Goal: Task Accomplishment & Management: Manage account settings

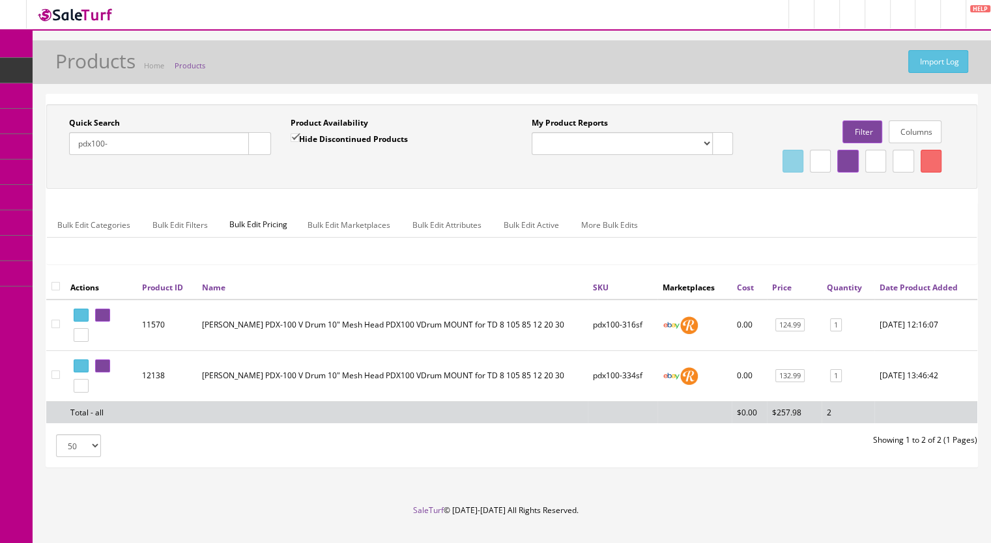
drag, startPoint x: 136, startPoint y: 150, endPoint x: 52, endPoint y: 149, distance: 83.4
click at [55, 150] on div "Quick Search pdx100- Date From Product Availability Hide Discontinued Products …" at bounding box center [281, 141] width 463 height 48
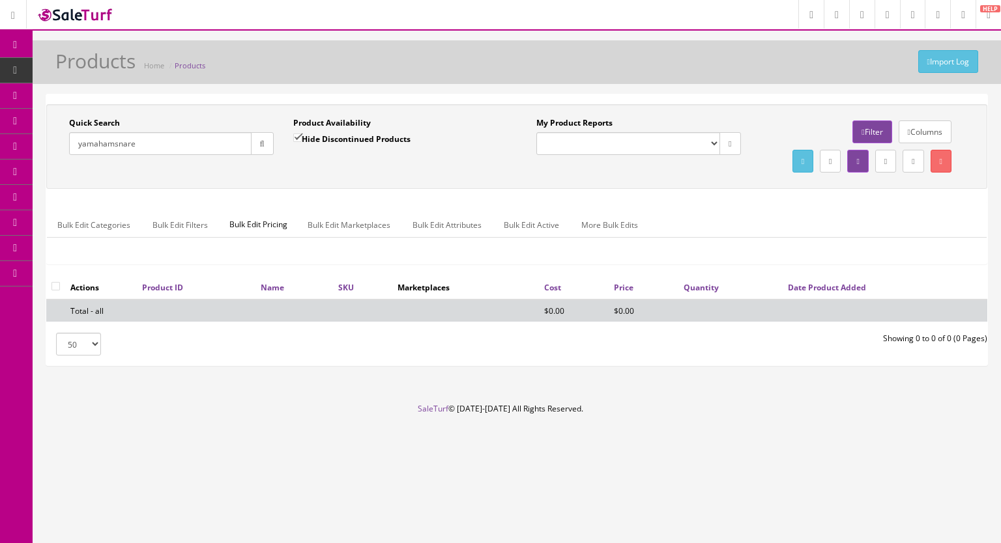
drag, startPoint x: 156, startPoint y: 139, endPoint x: 60, endPoint y: 144, distance: 96.5
click at [60, 144] on div "Quick Search yamahamsnare Date From" at bounding box center [171, 141] width 224 height 48
paste input "YamahaSnareStand-56f"
type input "YamahaSnareStand-5"
click at [296, 136] on input "Hide Discontinued Products" at bounding box center [297, 138] width 8 height 8
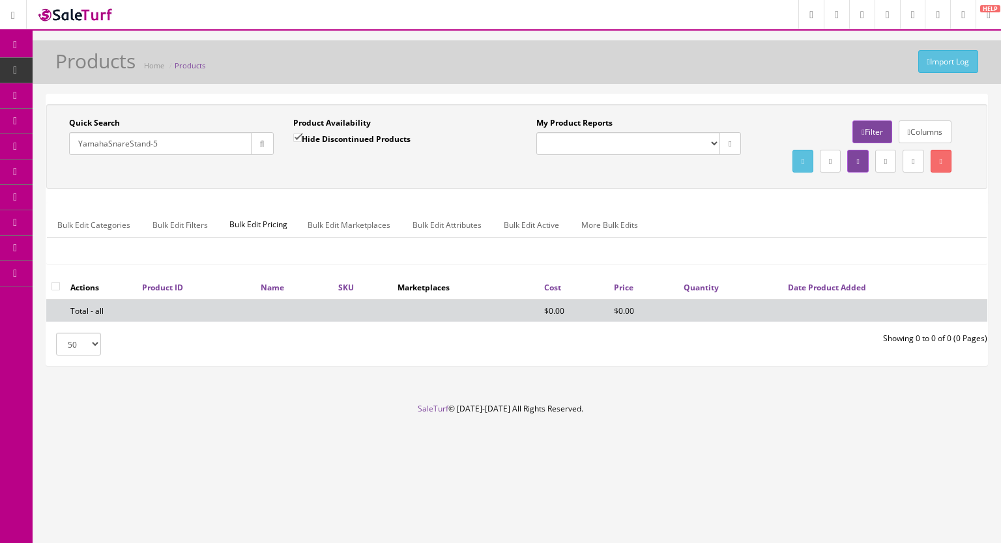
checkbox input "false"
click at [252, 147] on button "button" at bounding box center [262, 143] width 23 height 23
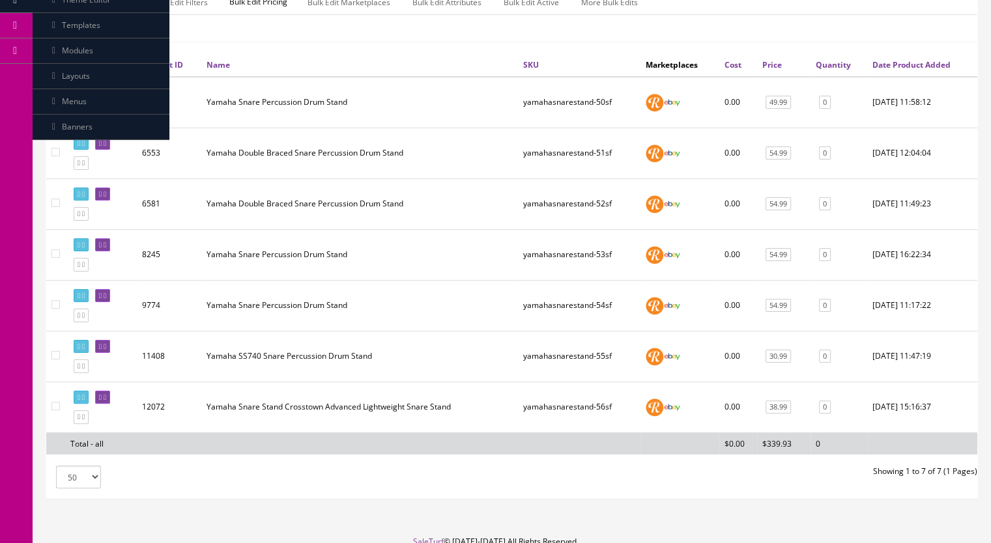
scroll to position [261, 0]
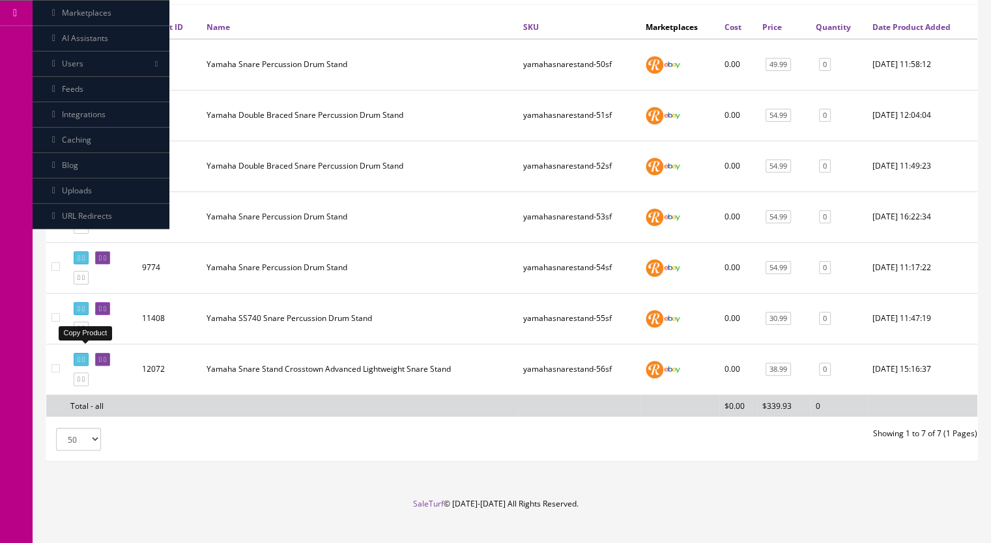
click at [85, 332] on icon at bounding box center [83, 328] width 3 height 7
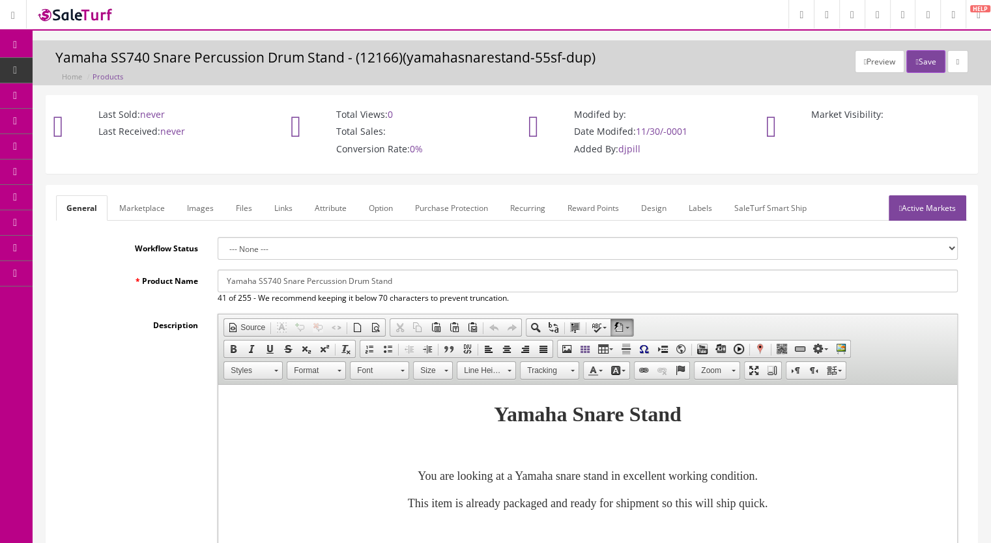
drag, startPoint x: 344, startPoint y: 280, endPoint x: 213, endPoint y: 280, distance: 130.9
click at [213, 280] on div "Yamaha SS740 Snare Percussion Drum Stand 41 of 255 - We recommend keeping it be…" at bounding box center [588, 287] width 760 height 35
click at [285, 274] on input "Yamaha SS740 Snare Percussion Drum Stand" at bounding box center [588, 281] width 740 height 23
drag, startPoint x: 281, startPoint y: 279, endPoint x: 258, endPoint y: 282, distance: 23.7
click at [258, 282] on input "Yamaha SS740 Snare Percussion Drum Stand" at bounding box center [588, 281] width 740 height 23
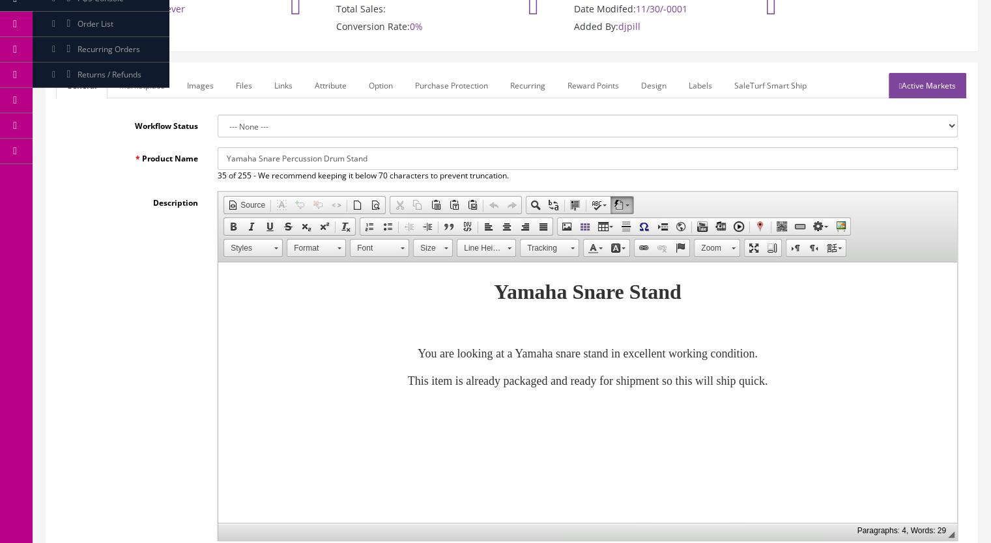
scroll to position [326, 0]
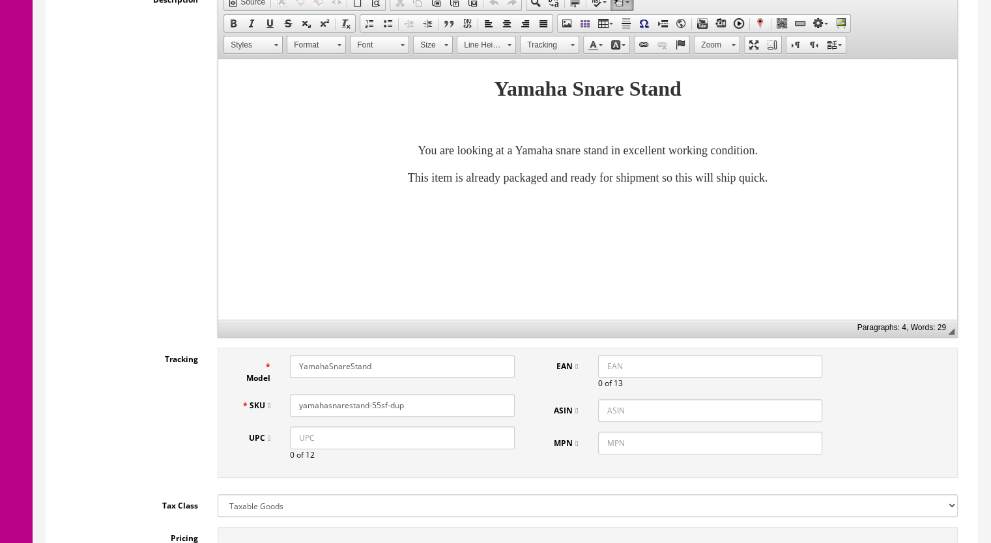
type input "Yamaha Snare Percussion Drum Stand"
drag, startPoint x: 403, startPoint y: 408, endPoint x: 373, endPoint y: 412, distance: 30.3
click at [373, 412] on input "yamahasnarestand-55sf-dup" at bounding box center [402, 405] width 225 height 23
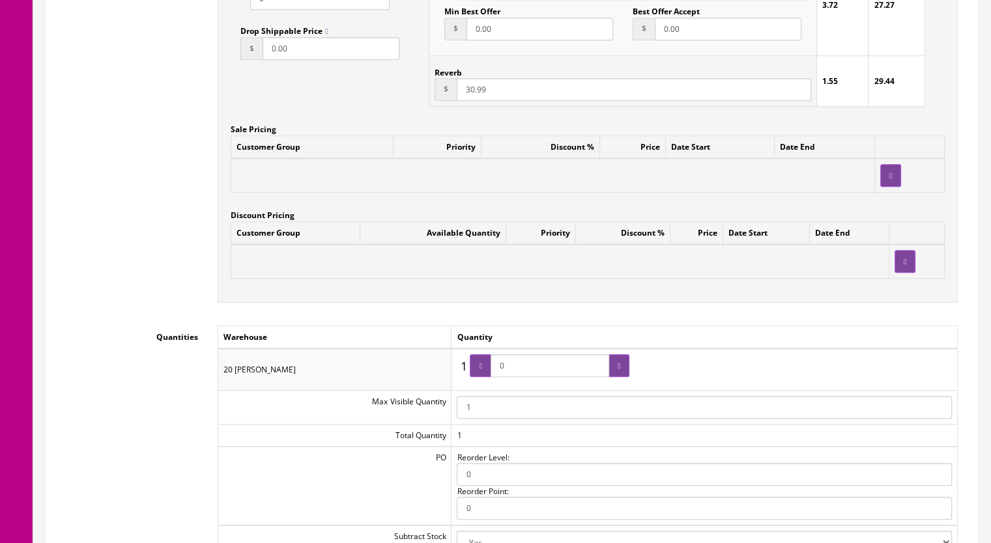
scroll to position [977, 0]
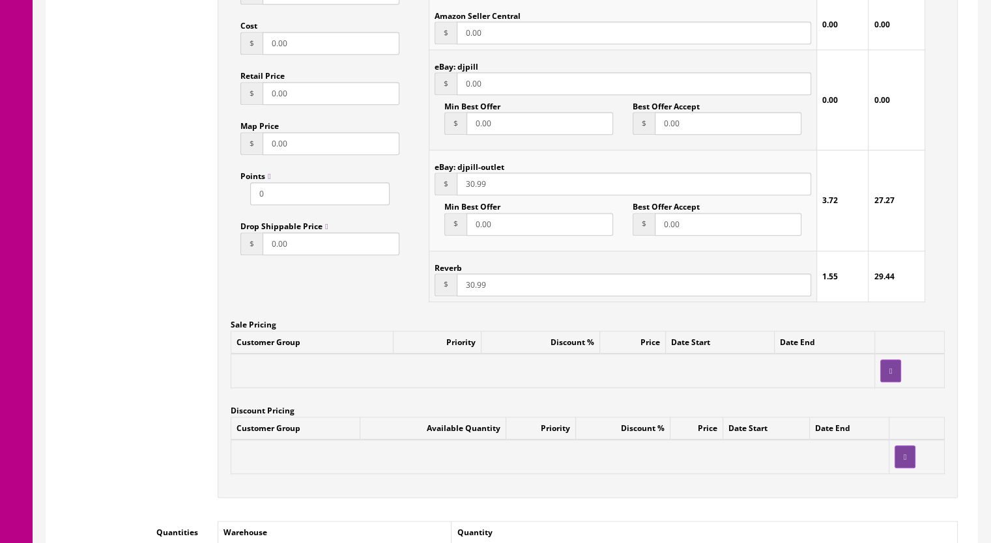
type input "yamahasnarestand-57sf"
click at [469, 287] on input "30.99" at bounding box center [634, 285] width 354 height 23
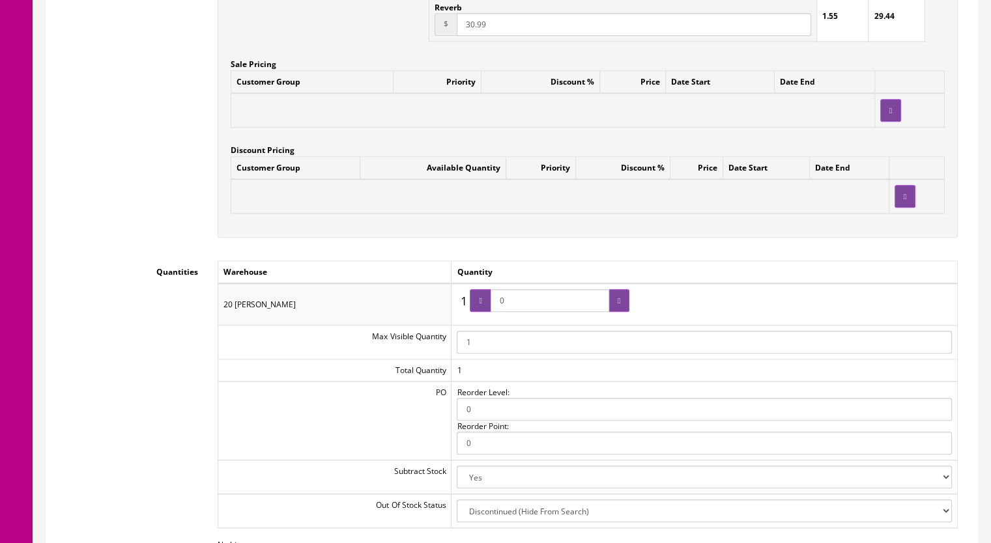
scroll to position [1042, 0]
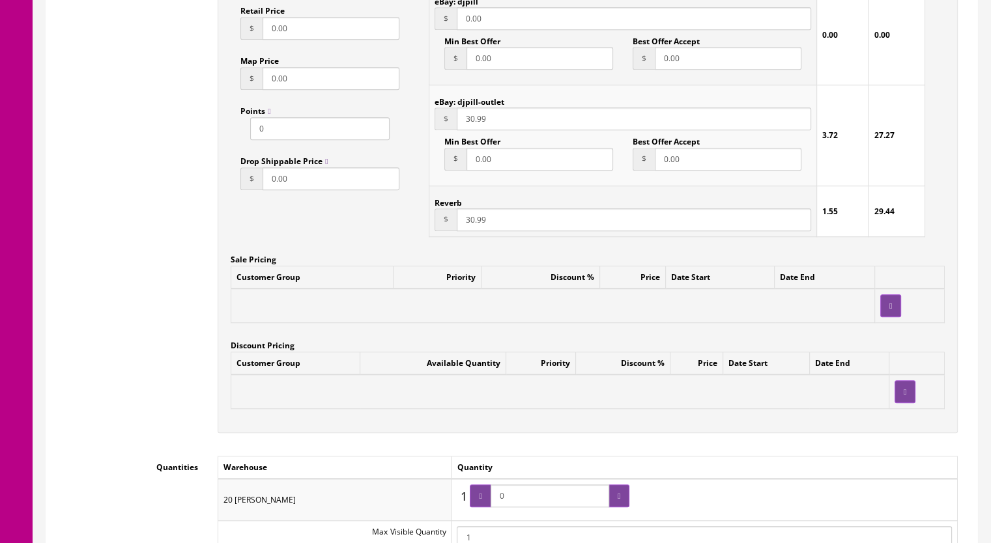
click at [466, 225] on input "30.99" at bounding box center [634, 219] width 354 height 23
type input "40.99"
click at [463, 121] on input "30.99" at bounding box center [634, 118] width 354 height 23
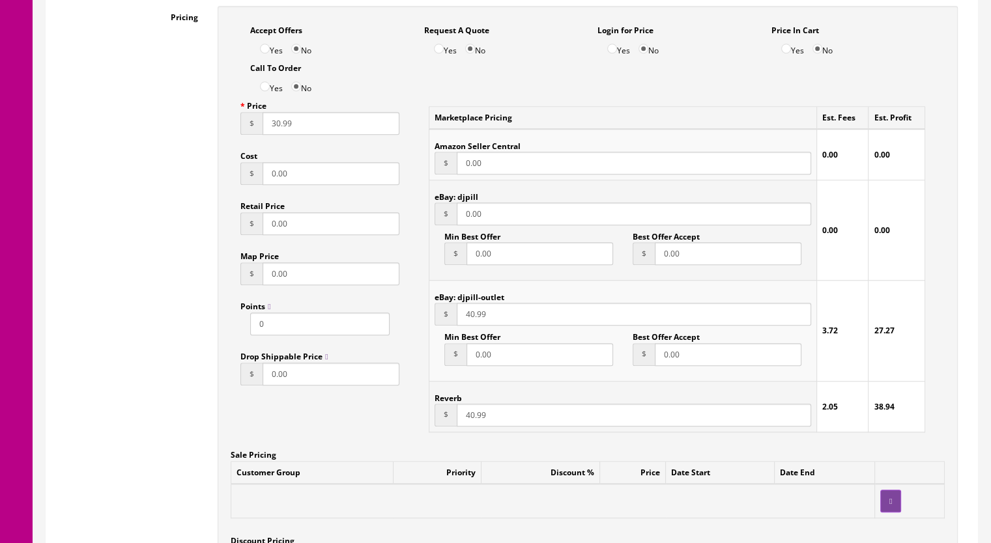
scroll to position [847, 0]
type input "40.99"
drag, startPoint x: 464, startPoint y: 418, endPoint x: 472, endPoint y: 418, distance: 7.2
click at [472, 418] on input "40.99" at bounding box center [634, 415] width 354 height 23
type input "38.99"
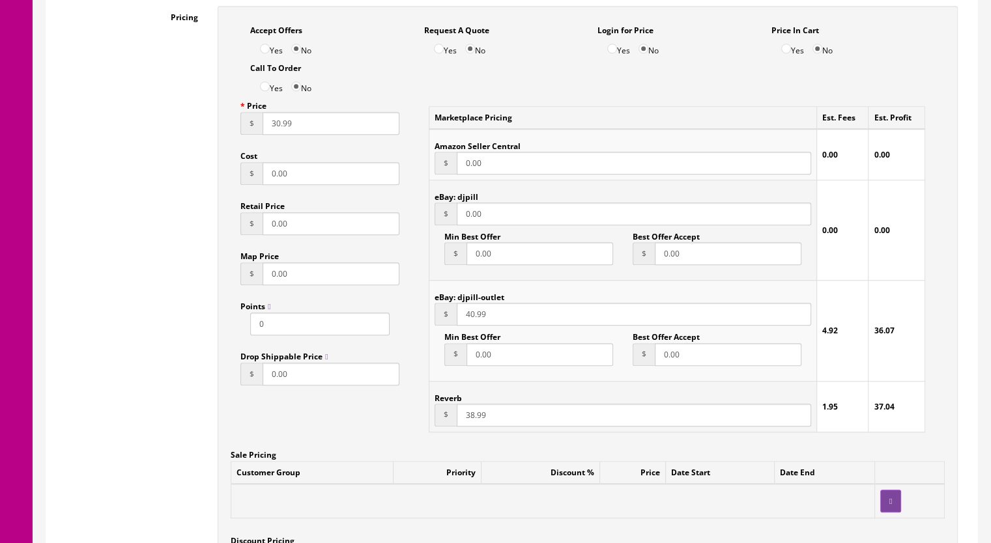
drag, startPoint x: 464, startPoint y: 317, endPoint x: 473, endPoint y: 317, distance: 9.1
click at [473, 317] on input "40.99" at bounding box center [634, 314] width 354 height 23
type input "38.99"
drag, startPoint x: 270, startPoint y: 126, endPoint x: 278, endPoint y: 127, distance: 7.8
click at [278, 127] on input "30.99" at bounding box center [331, 123] width 137 height 23
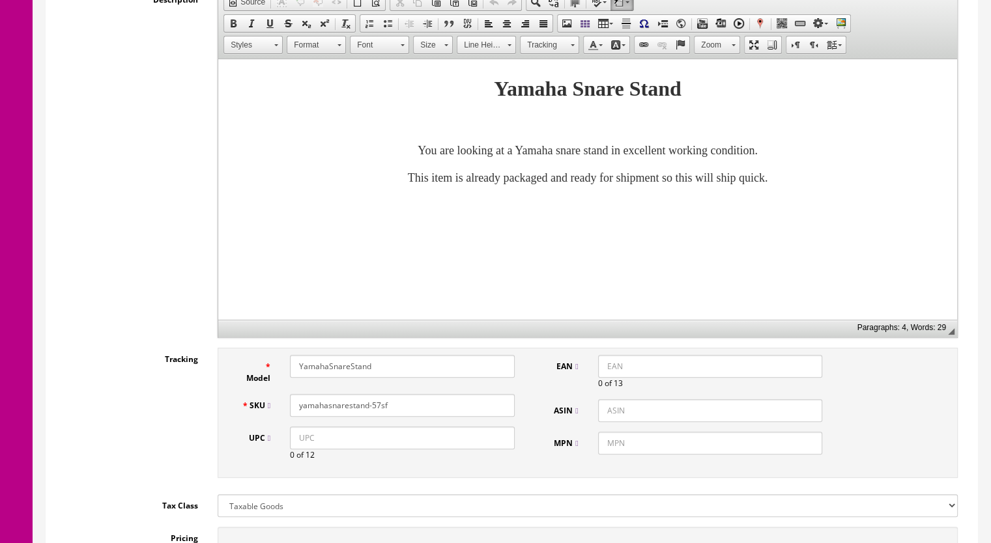
scroll to position [65, 0]
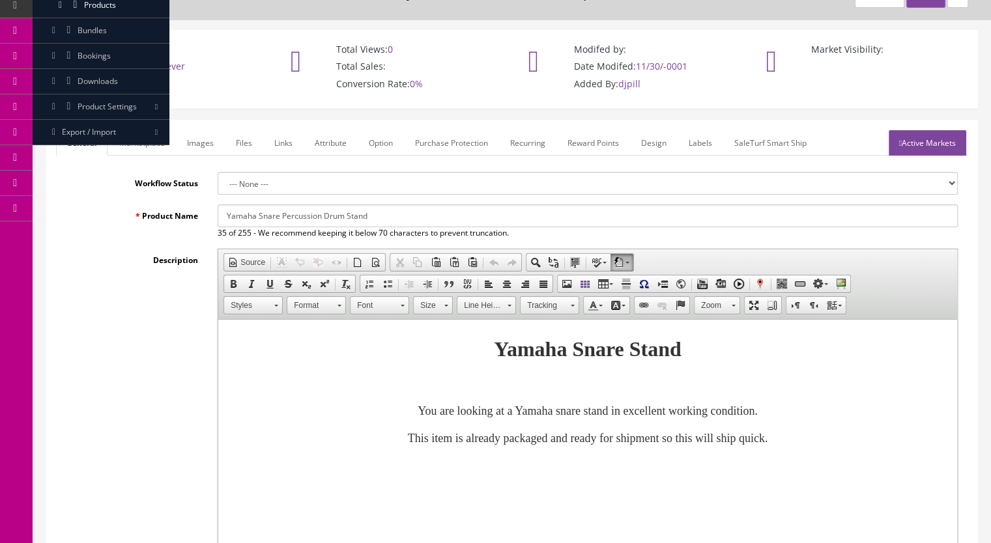
type input "38.99"
click at [143, 150] on link "Marketplace" at bounding box center [142, 142] width 66 height 25
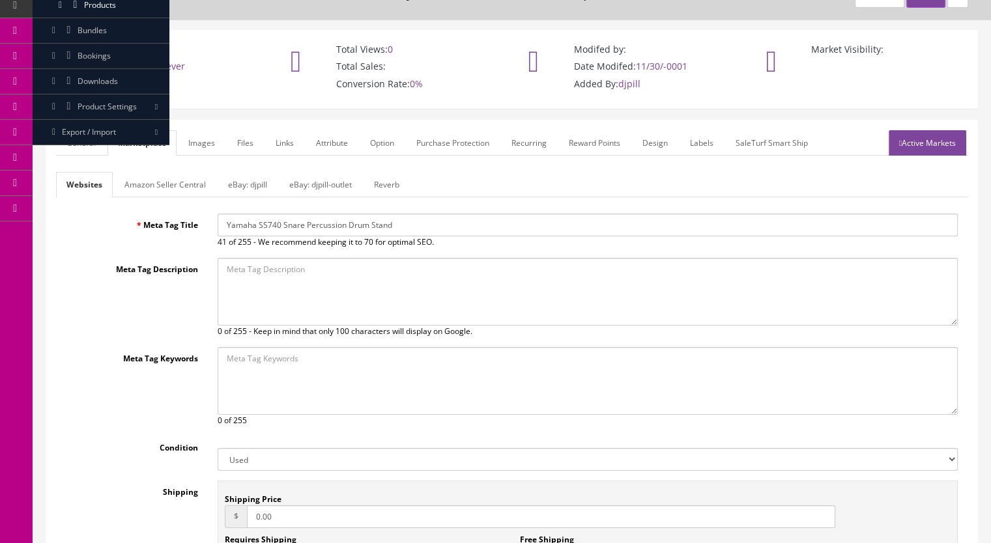
click at [393, 185] on link "Reverb" at bounding box center [387, 184] width 46 height 25
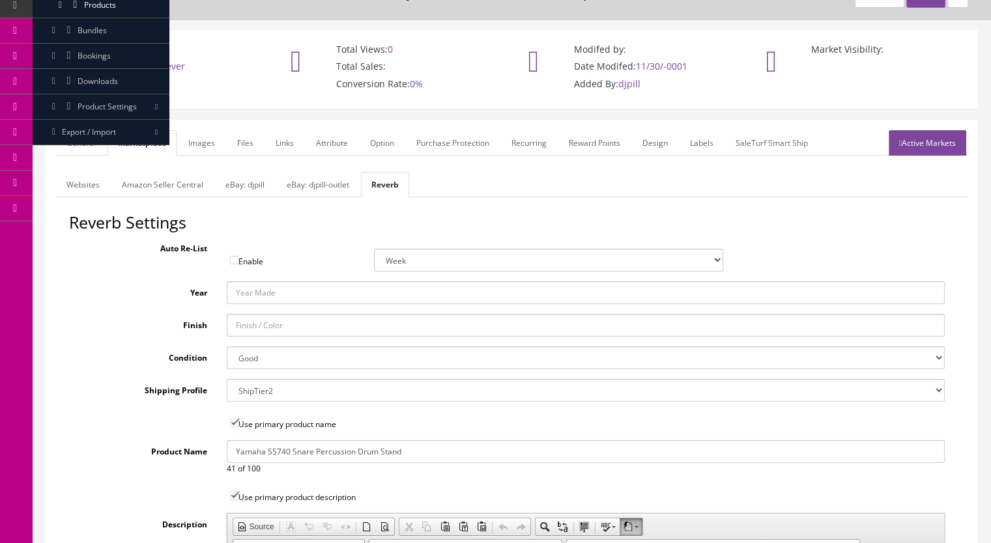
click at [259, 364] on select "Brand New Mint Excellent Very Good Good Fair Poor B-Stock Non Functioning" at bounding box center [586, 358] width 719 height 23
select select "ae4d9114-1bd7-4ec5-a4ba-6653af5ac84d"
click at [227, 347] on select "Brand New Mint Excellent Very Good Good Fair Poor B-Stock Non Functioning" at bounding box center [586, 358] width 719 height 23
click at [195, 149] on link "Images" at bounding box center [202, 142] width 48 height 25
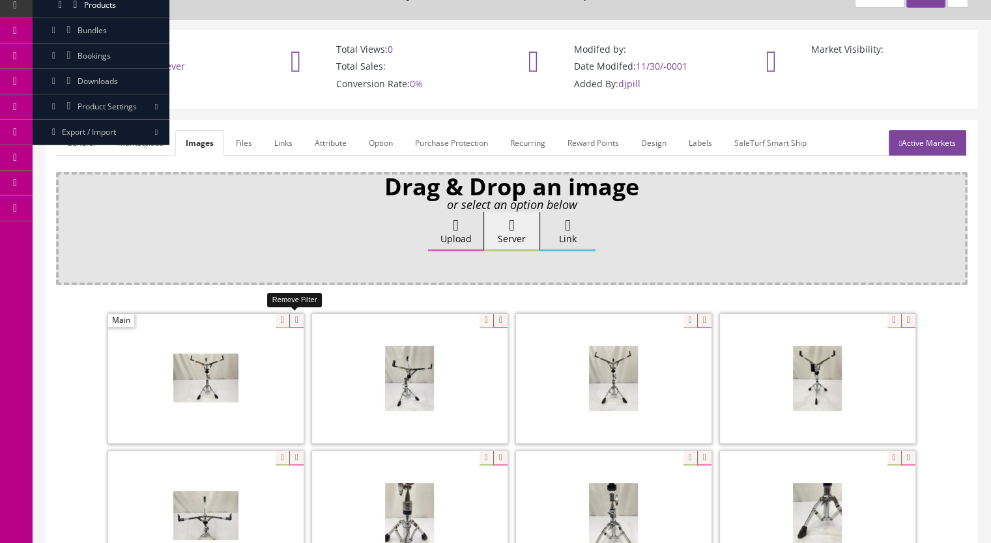
click at [292, 314] on icon at bounding box center [296, 321] width 14 height 14
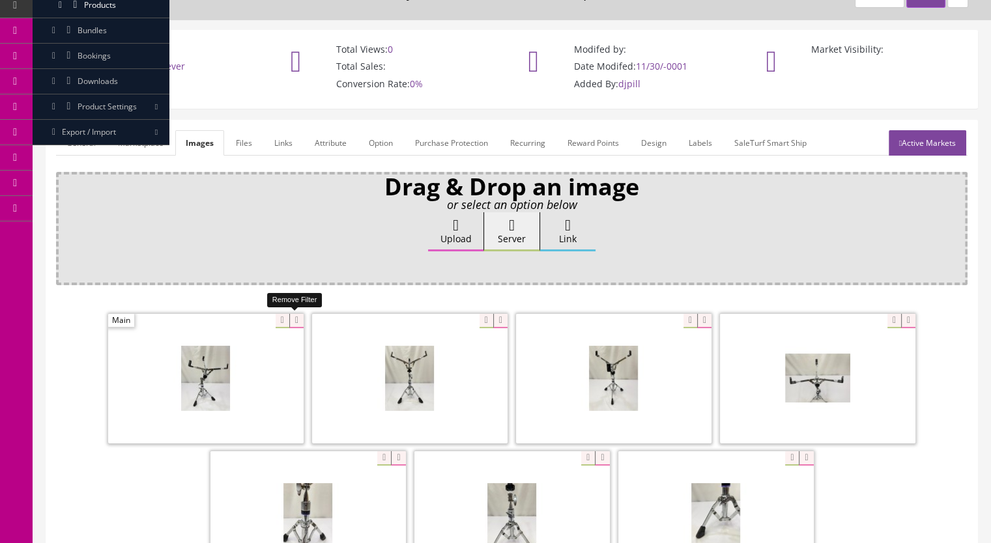
click at [292, 319] on icon at bounding box center [296, 321] width 14 height 14
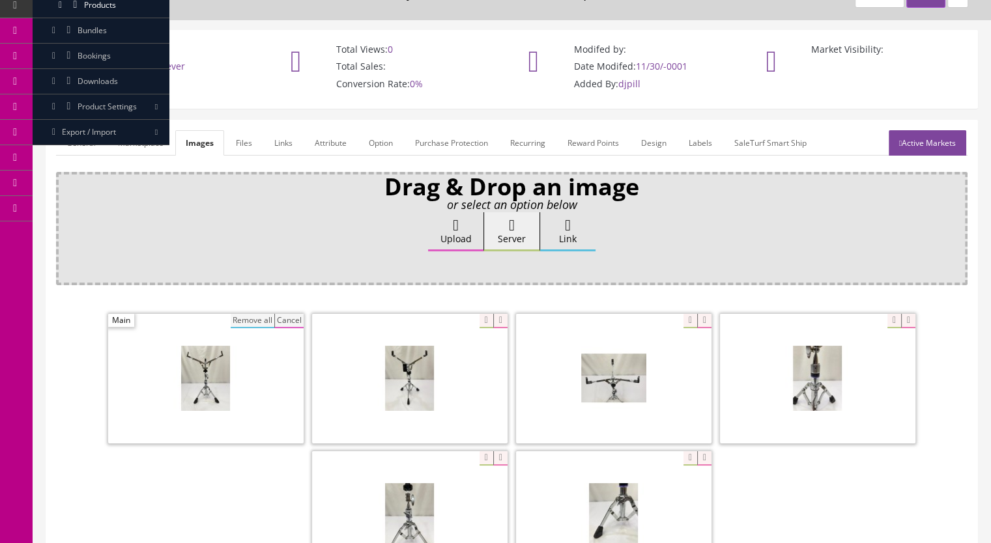
click at [255, 321] on button "Remove all" at bounding box center [253, 321] width 44 height 14
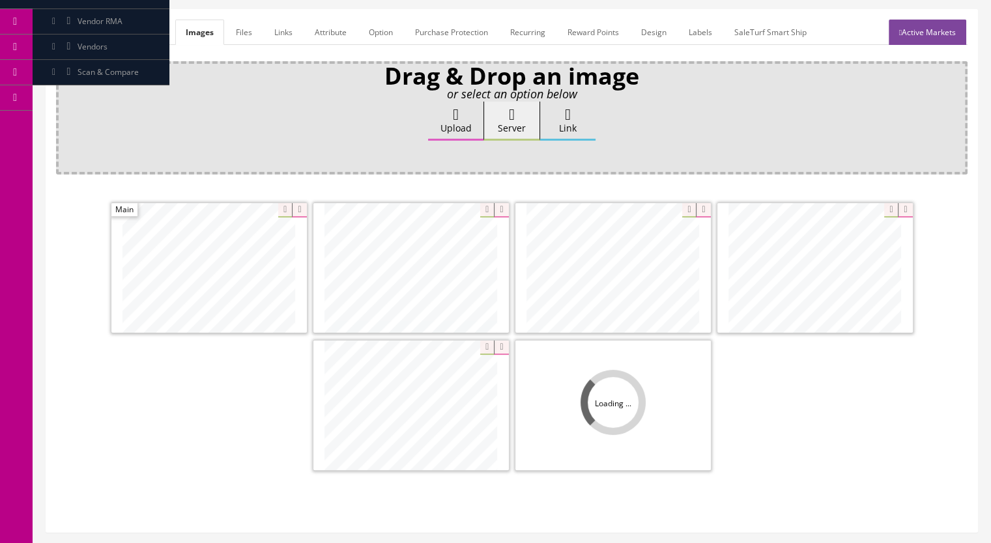
scroll to position [195, 0]
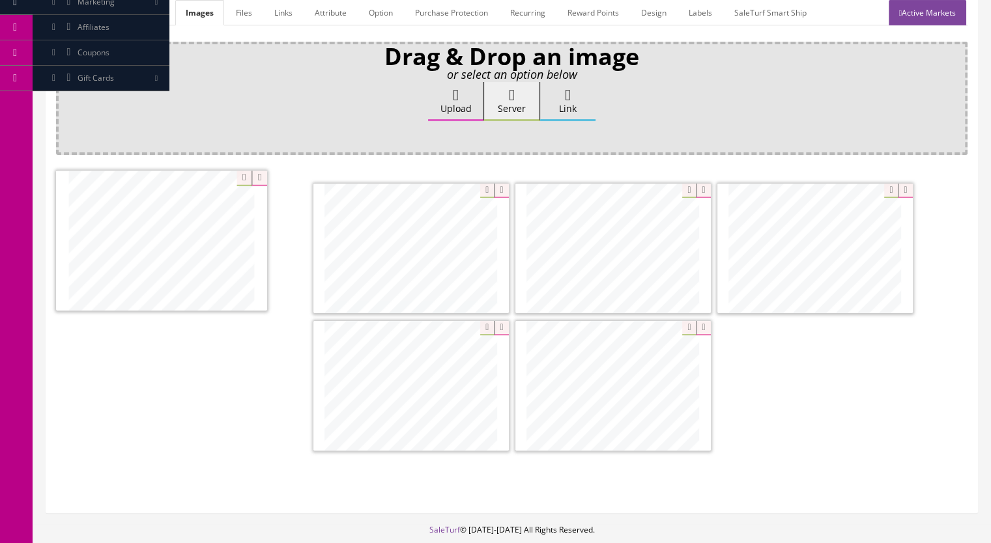
drag, startPoint x: 853, startPoint y: 247, endPoint x: 201, endPoint y: 240, distance: 652.8
drag, startPoint x: 660, startPoint y: 399, endPoint x: 433, endPoint y: 259, distance: 266.7
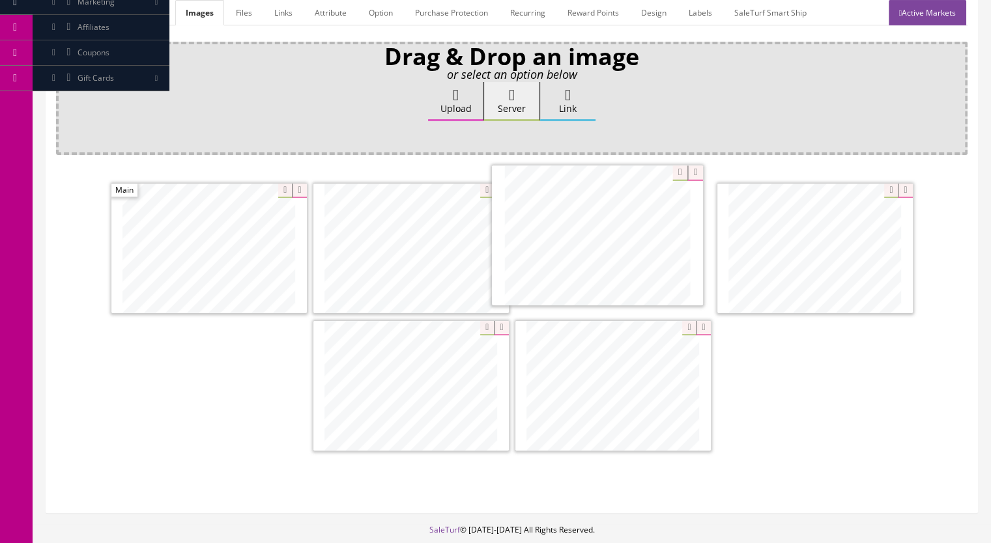
drag, startPoint x: 609, startPoint y: 396, endPoint x: 593, endPoint y: 248, distance: 149.3
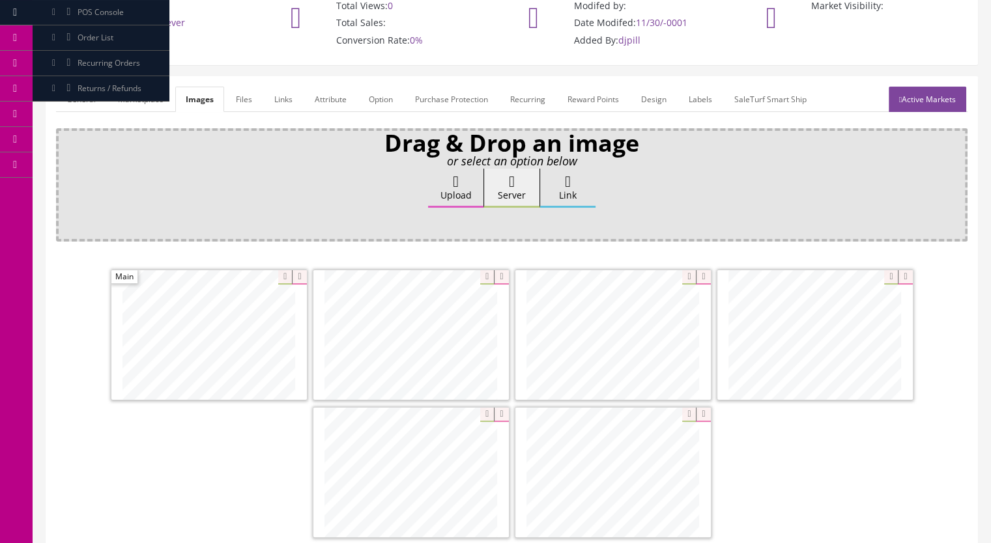
scroll to position [0, 0]
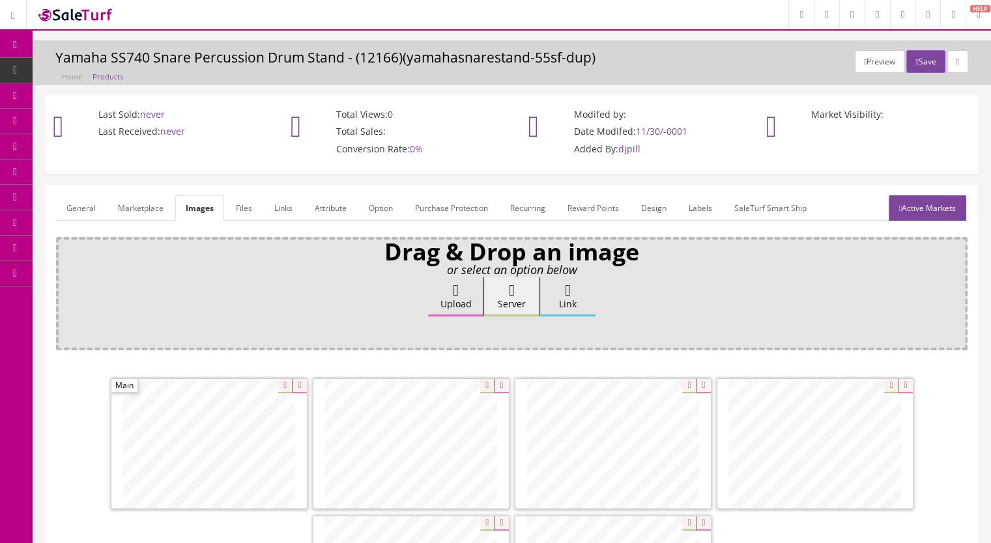
click at [911, 217] on link "Active Markets" at bounding box center [928, 207] width 78 height 25
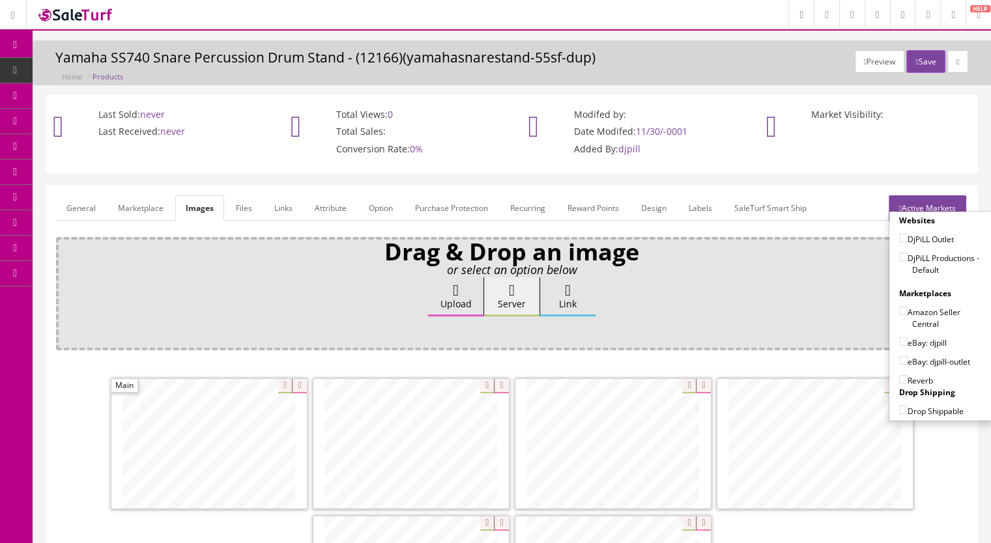
click at [899, 256] on input"] "DjPiLL Productions - Default" at bounding box center [903, 257] width 8 height 8
checkbox input"] "true"
drag, startPoint x: 896, startPoint y: 360, endPoint x: 898, endPoint y: 373, distance: 13.3
click at [899, 360] on input"] "eBay: djpill-outlet" at bounding box center [903, 360] width 8 height 8
checkbox input"] "true"
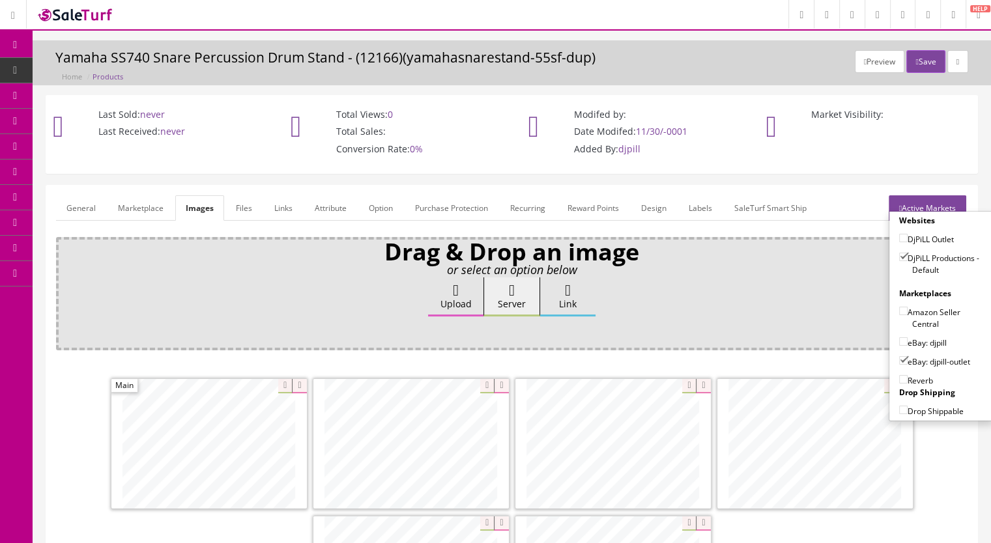
click at [899, 377] on input"] "Reverb" at bounding box center [903, 379] width 8 height 8
checkbox input"] "true"
click at [922, 64] on button "Save" at bounding box center [925, 61] width 38 height 23
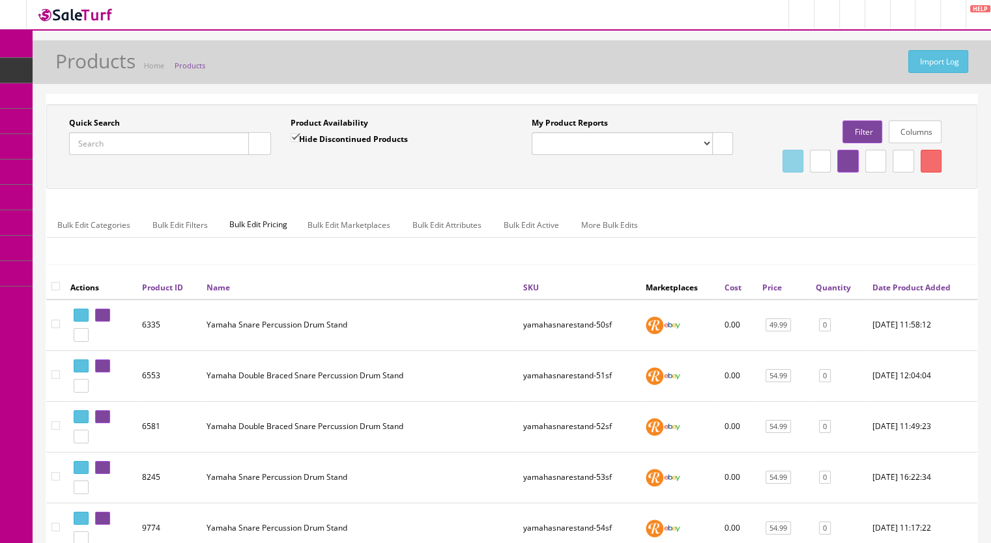
click at [96, 149] on input "Quick Search" at bounding box center [159, 143] width 180 height 23
paste input "MapexSnareStand-20e"
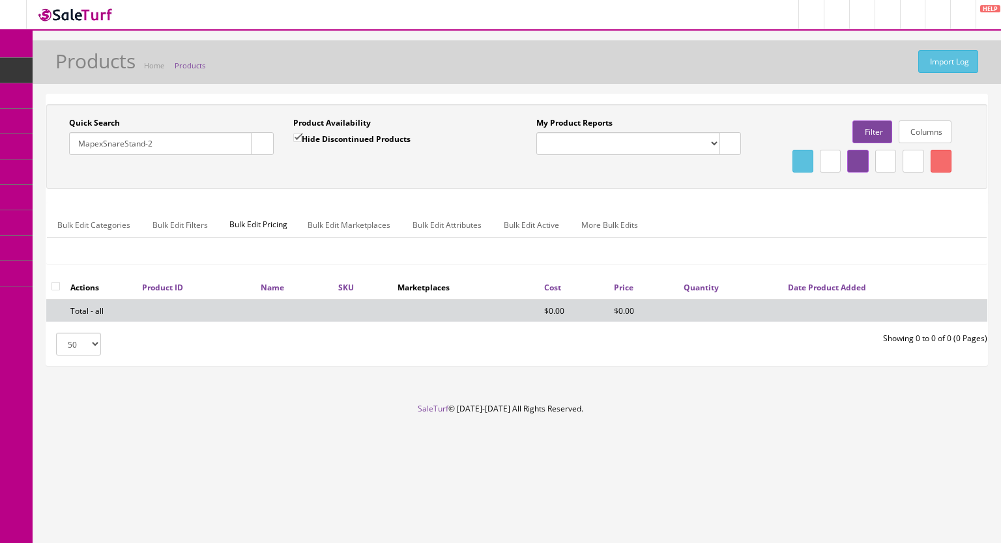
type input "MapexSnareStand-2"
click at [297, 136] on input "Hide Discontinued Products" at bounding box center [297, 138] width 8 height 8
checkbox input "false"
click at [251, 144] on button "button" at bounding box center [262, 143] width 23 height 23
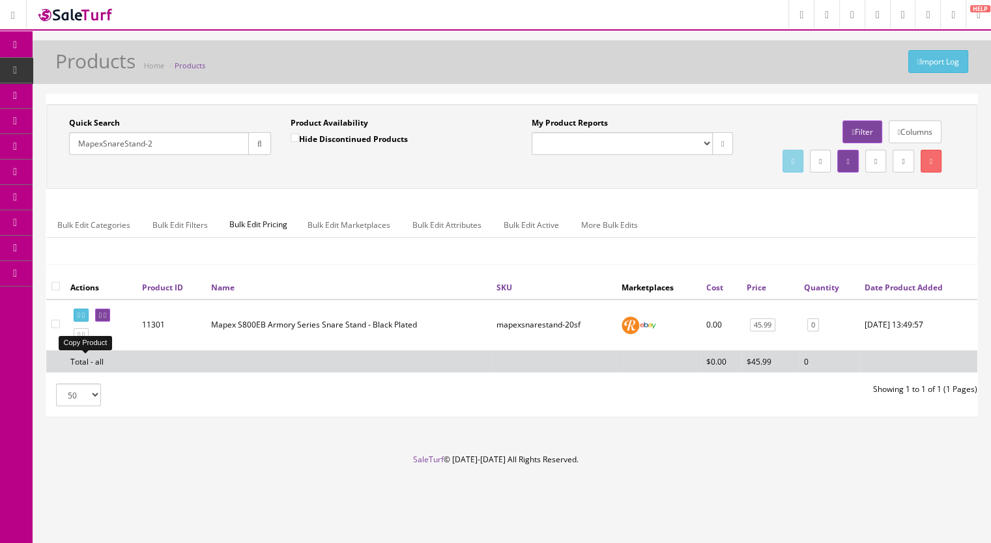
click at [85, 339] on icon at bounding box center [83, 335] width 3 height 7
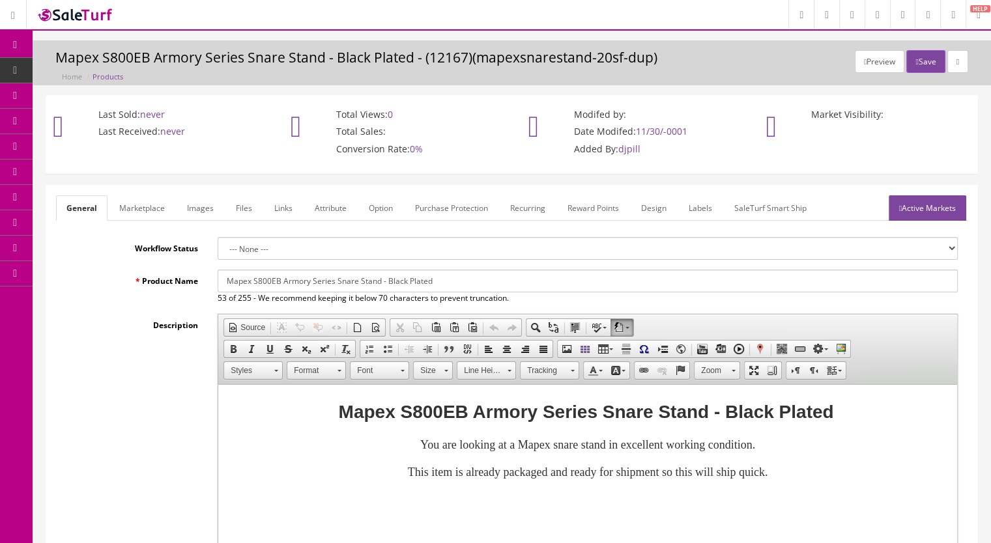
drag, startPoint x: 380, startPoint y: 281, endPoint x: 201, endPoint y: 287, distance: 178.6
click at [201, 287] on div "Product Name Mapex S800EB Armory Series Snare Stand - Black Plated 53 of 255 - …" at bounding box center [511, 287] width 911 height 35
paste input "Double Braced Black Snare Stand w/ Off Set Oni-Ball Adjuster"
type input "Mapex S800EB Armory Double Braced Black Snare Stand w/ Off Set Oni-Ball Adjuste…"
click at [143, 209] on link "Marketplace" at bounding box center [142, 207] width 66 height 25
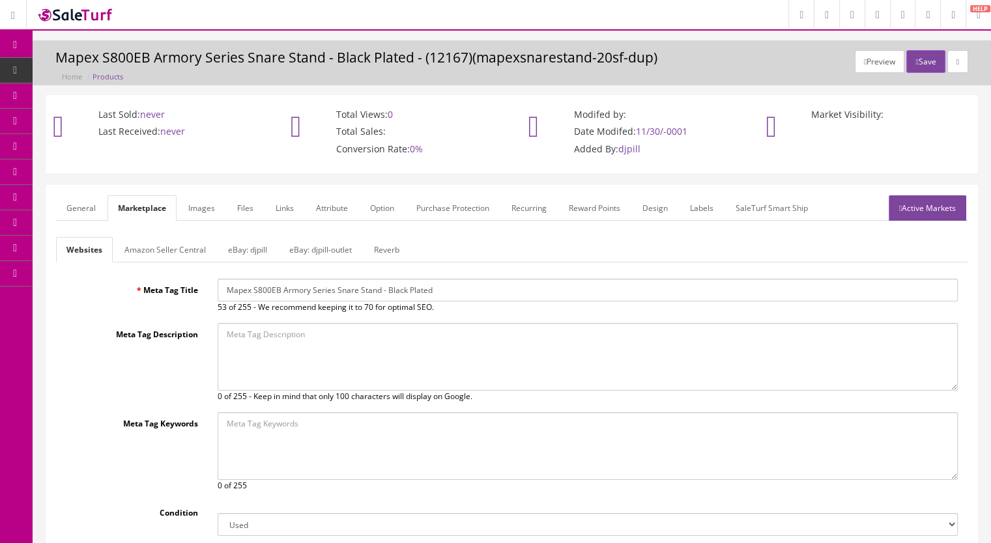
drag, startPoint x: 469, startPoint y: 286, endPoint x: 202, endPoint y: 292, distance: 267.2
click at [202, 292] on div "Meta Tag Title Mapex S800EB Armory Series Snare Stand - Black Plated 53 of 255 …" at bounding box center [511, 296] width 911 height 35
paste input "Double Braced Black Snare Stand w/ Off Set Oni-Ball Adjuster"
type input "Mapex S800EB Armory Double Braced Black Snare Stand w/ Off Set Oni-Ball Adjuster"
click at [388, 247] on link "Reverb" at bounding box center [387, 249] width 46 height 25
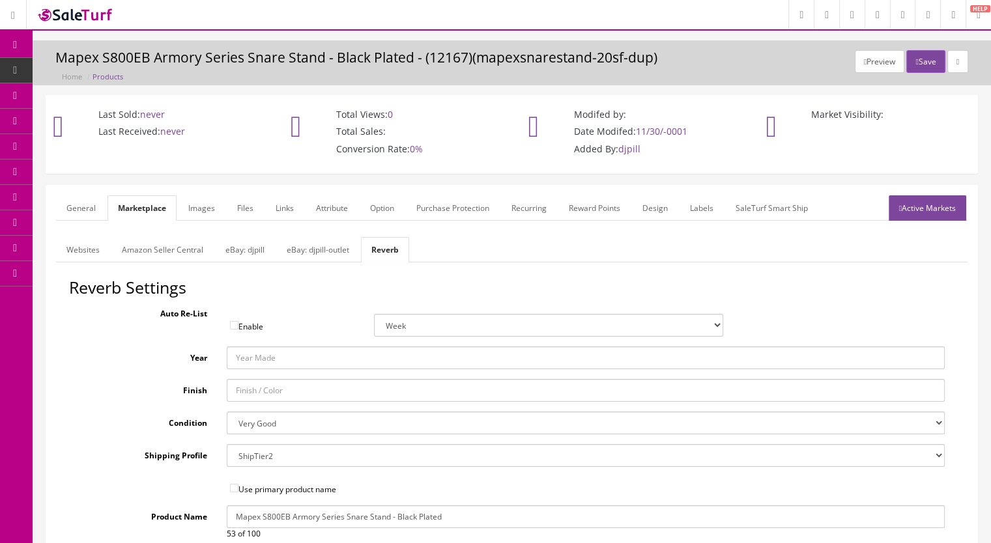
drag, startPoint x: 463, startPoint y: 519, endPoint x: 196, endPoint y: 506, distance: 267.4
click at [196, 506] on div "Product Name Mapex S800EB Armory Series Snare Stand - Black Plated 53 of 100" at bounding box center [511, 523] width 885 height 35
paste input "Double Braced Black Snare Stand w/ Off Set Oni-Ball Adjuster"
type input "Mapex S800EB Armory Double Braced Black Snare Stand w/ Off Set Oni-Ball Adjuster"
click at [197, 201] on link "Images" at bounding box center [202, 207] width 48 height 25
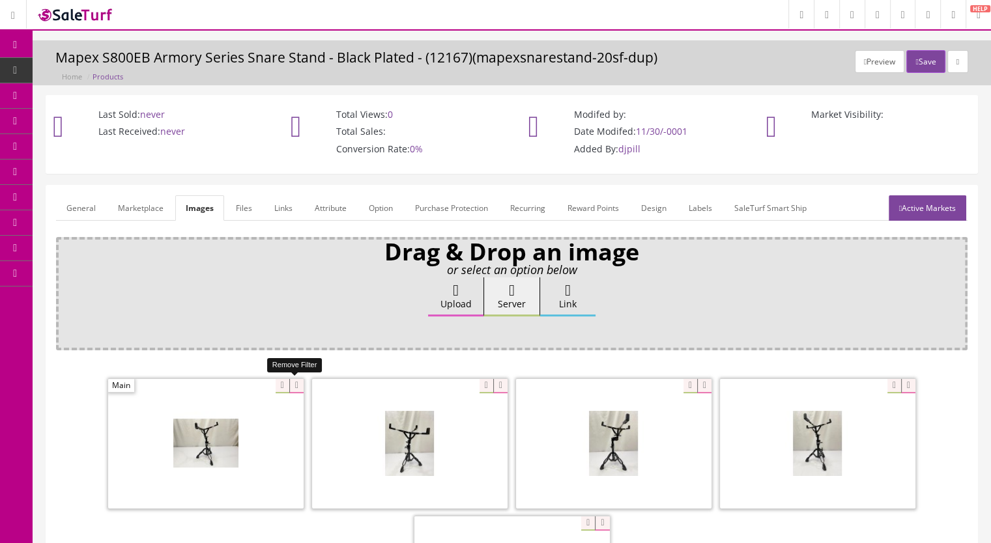
click at [295, 384] on icon at bounding box center [296, 386] width 14 height 14
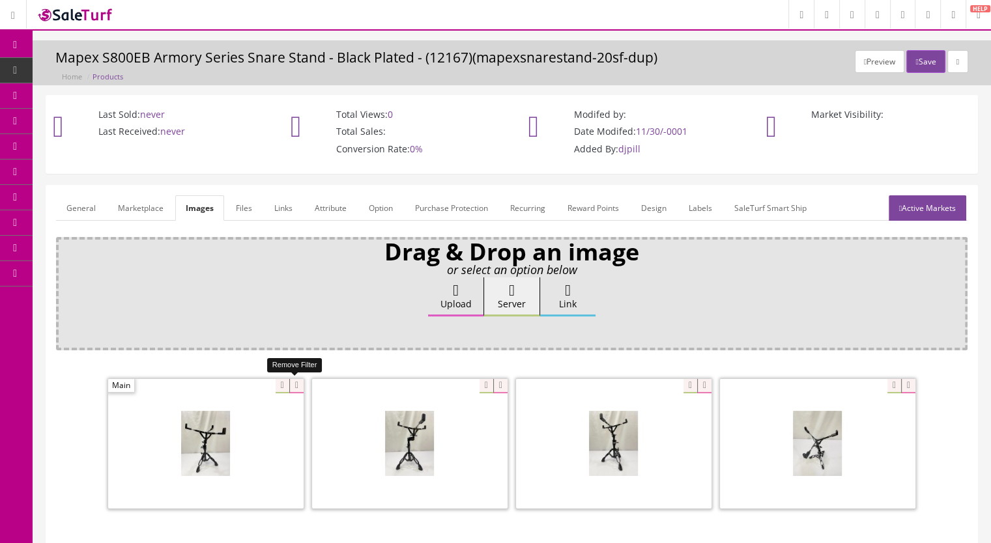
click at [300, 384] on icon at bounding box center [296, 386] width 14 height 14
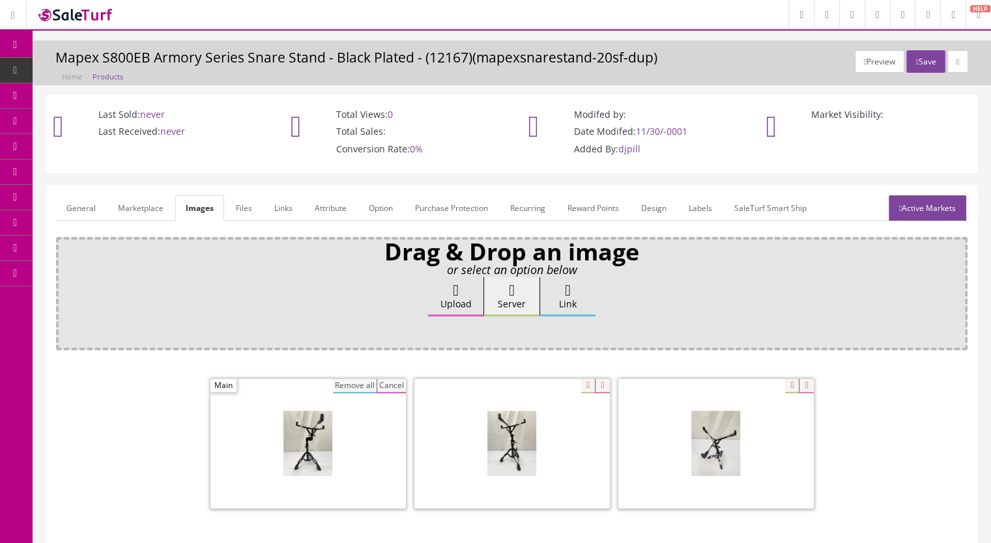
click at [337, 386] on button "Remove all" at bounding box center [355, 386] width 44 height 14
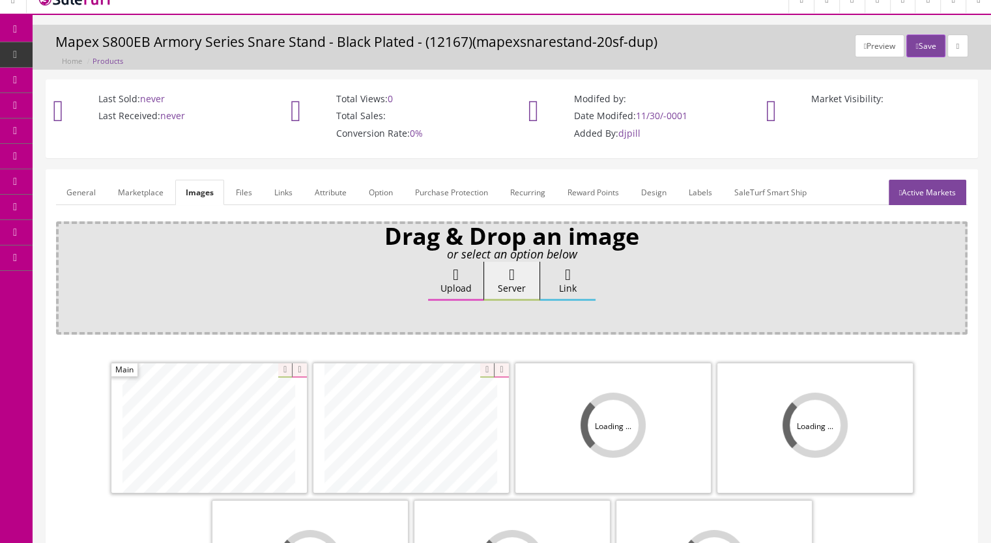
scroll to position [130, 0]
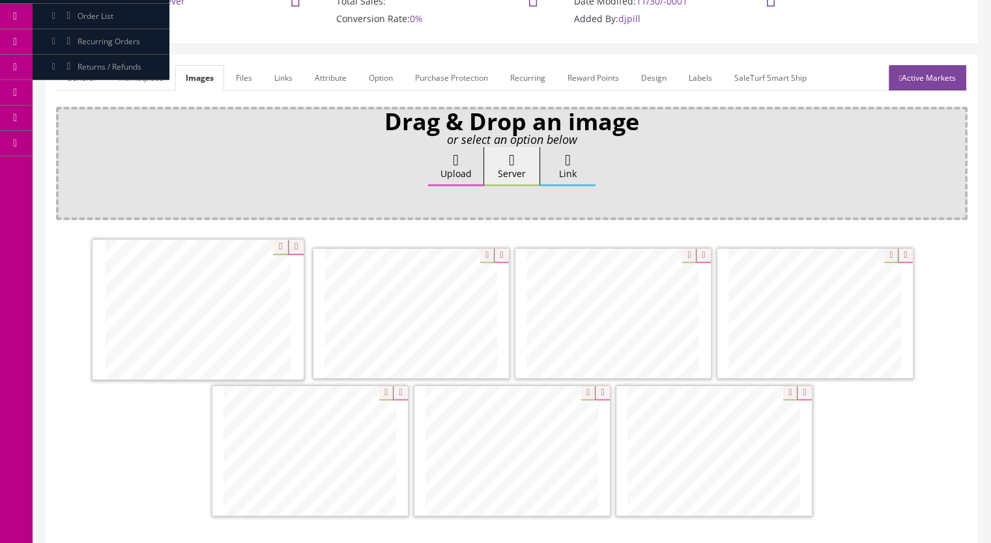
drag, startPoint x: 362, startPoint y: 487, endPoint x: 250, endPoint y: 347, distance: 178.9
drag, startPoint x: 737, startPoint y: 466, endPoint x: 431, endPoint y: 328, distance: 335.9
drag, startPoint x: 741, startPoint y: 488, endPoint x: 625, endPoint y: 337, distance: 190.0
click at [131, 80] on link "Marketplace" at bounding box center [140, 77] width 66 height 25
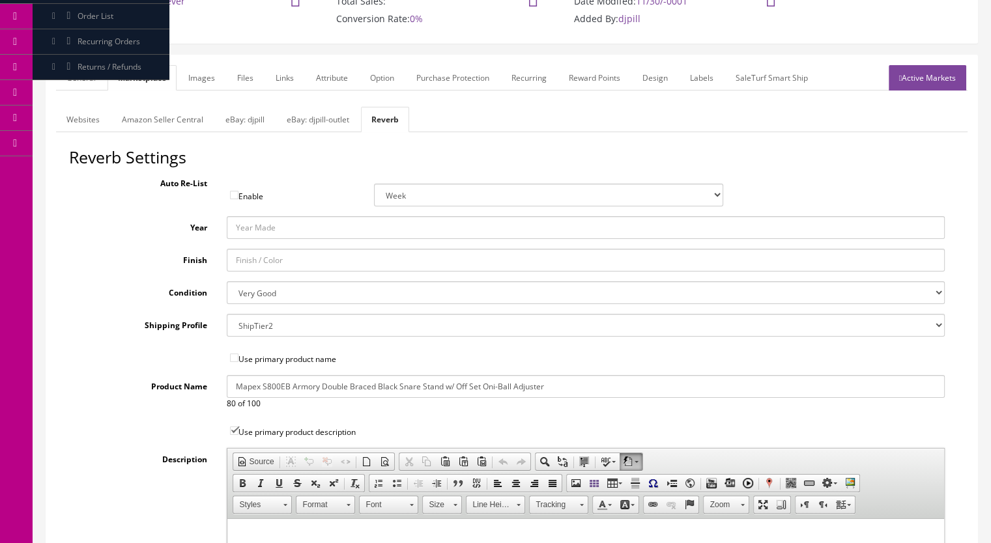
click at [315, 119] on link "eBay: djpill-outlet" at bounding box center [317, 119] width 83 height 25
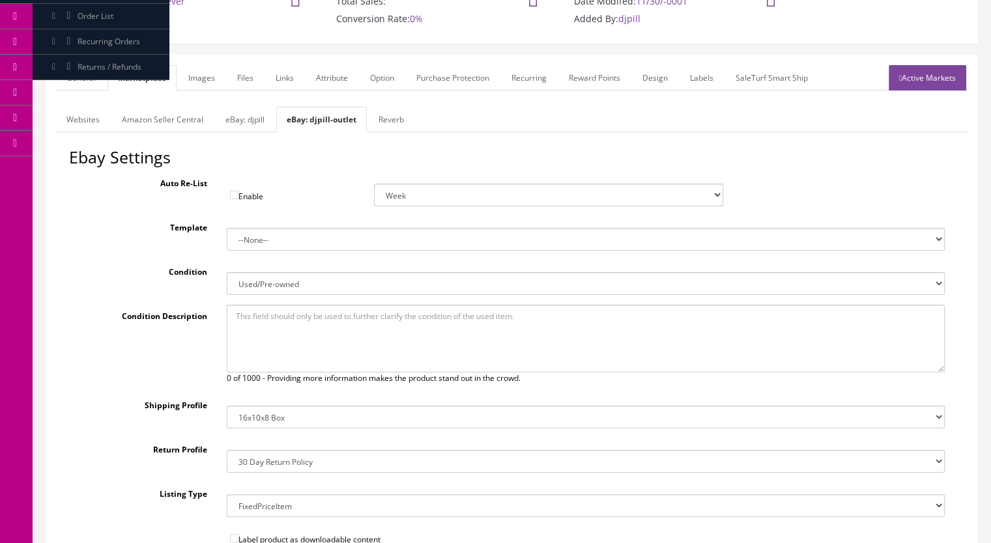
click at [231, 118] on link "eBay: djpill" at bounding box center [245, 119] width 60 height 25
click at [375, 118] on link "Reverb" at bounding box center [388, 119] width 46 height 25
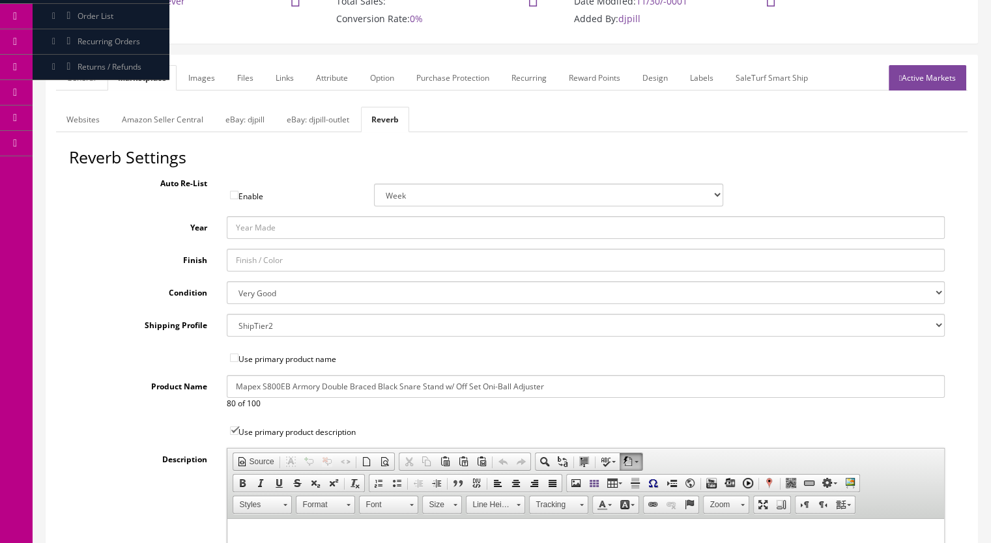
click at [80, 118] on link "Websites" at bounding box center [83, 119] width 54 height 25
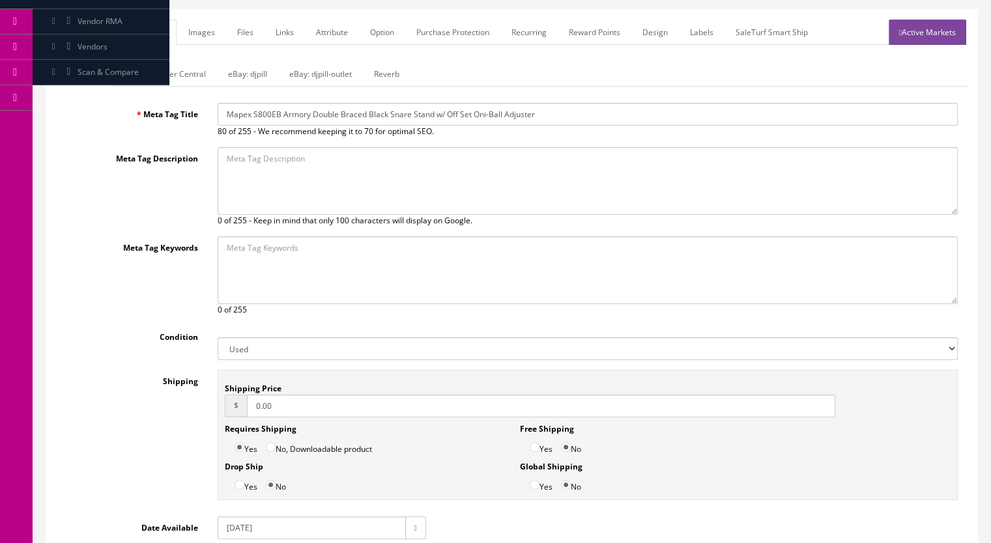
scroll to position [0, 0]
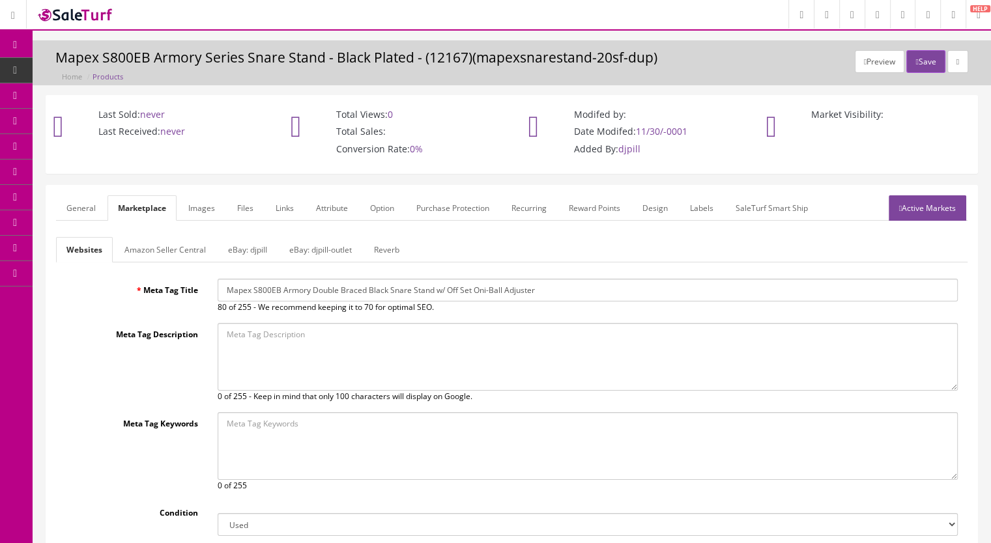
click at [79, 201] on link "General" at bounding box center [81, 207] width 50 height 25
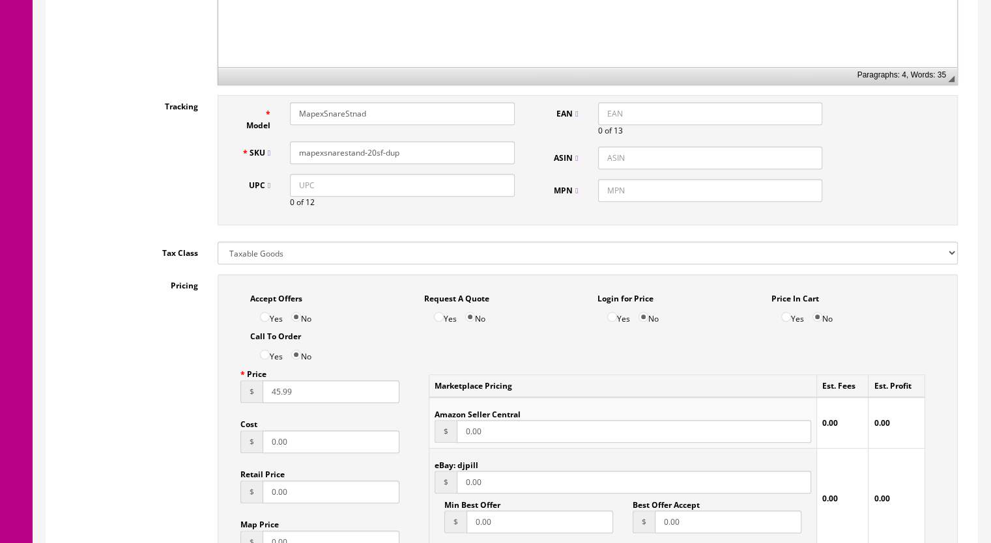
scroll to position [717, 0]
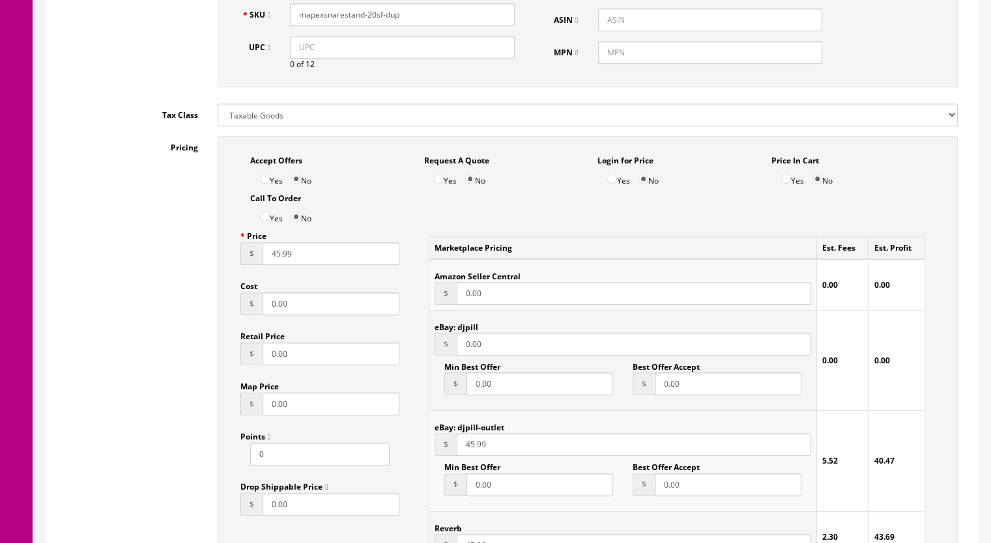
click at [274, 259] on input "45.99" at bounding box center [331, 253] width 137 height 23
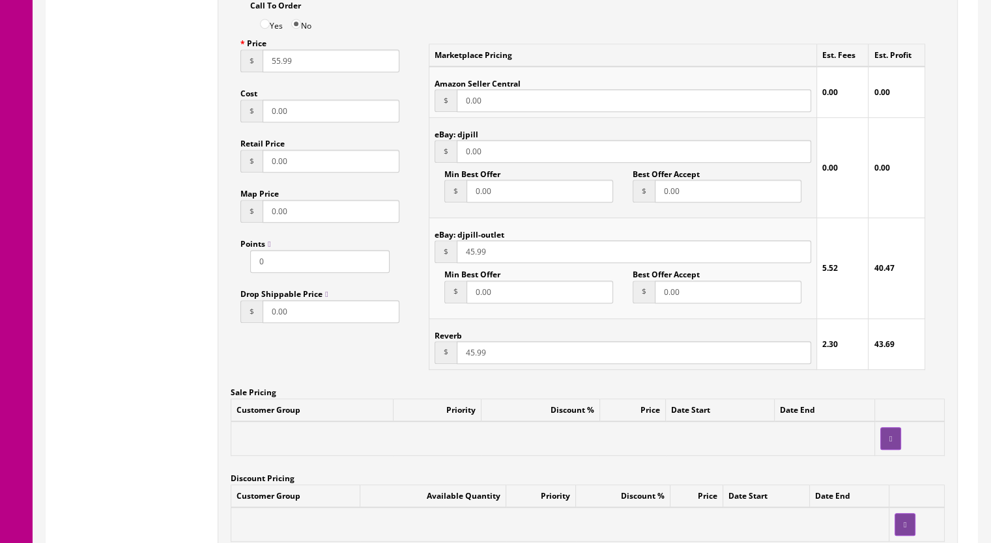
scroll to position [912, 0]
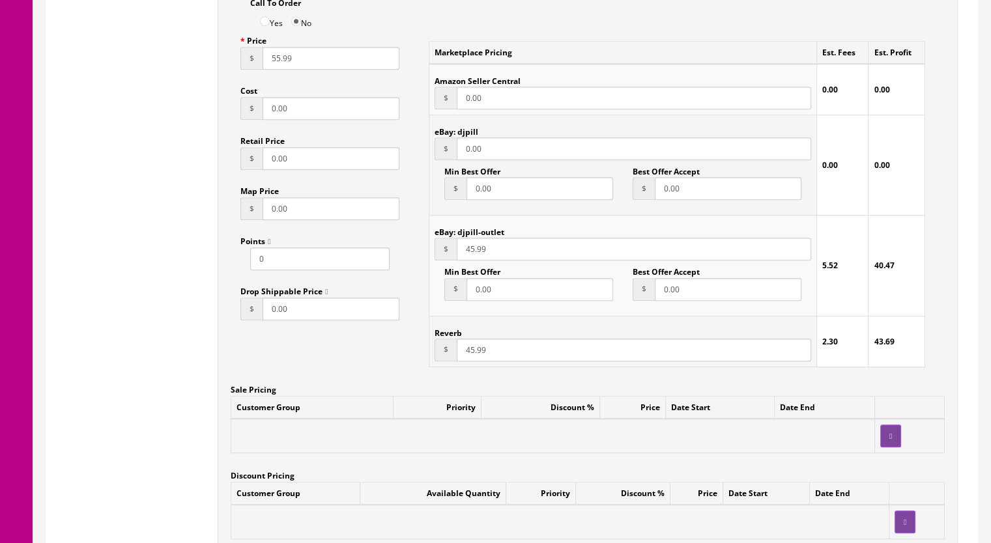
type input "55.99"
drag, startPoint x: 463, startPoint y: 354, endPoint x: 474, endPoint y: 354, distance: 11.7
click at [474, 354] on input "45.99" at bounding box center [634, 350] width 354 height 23
type input "52.99"
drag, startPoint x: 466, startPoint y: 254, endPoint x: 473, endPoint y: 253, distance: 7.2
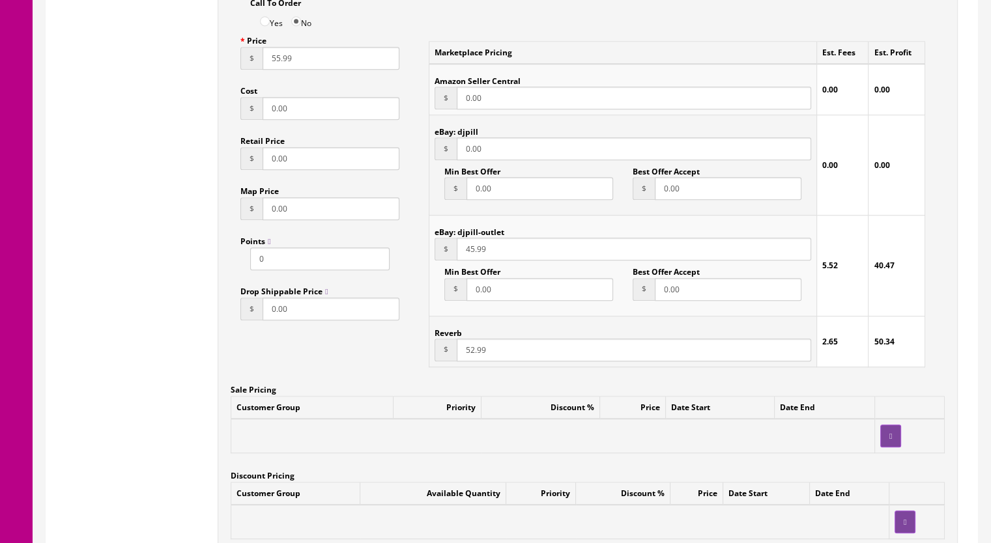
click at [473, 253] on input "45.99" at bounding box center [634, 249] width 354 height 23
type input "52.99"
drag, startPoint x: 270, startPoint y: 64, endPoint x: 278, endPoint y: 61, distance: 8.9
click at [279, 59] on input "55.99" at bounding box center [331, 58] width 137 height 23
drag, startPoint x: 275, startPoint y: 64, endPoint x: 319, endPoint y: 58, distance: 44.7
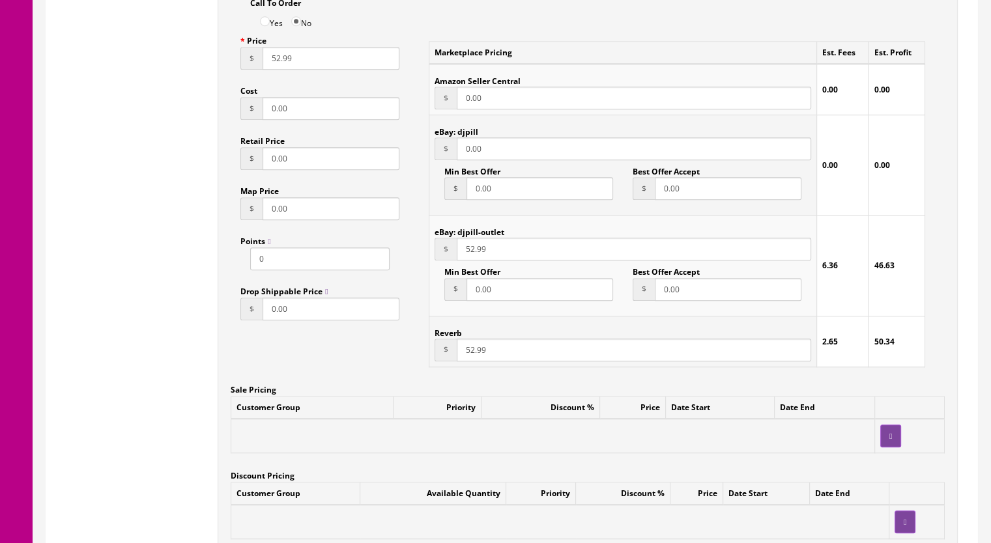
click at [276, 64] on input "52.99" at bounding box center [331, 58] width 137 height 23
type input "55.99"
click at [466, 352] on input "52.99" at bounding box center [634, 350] width 354 height 23
type input "55.99"
click at [468, 251] on input "52.99" at bounding box center [634, 249] width 354 height 23
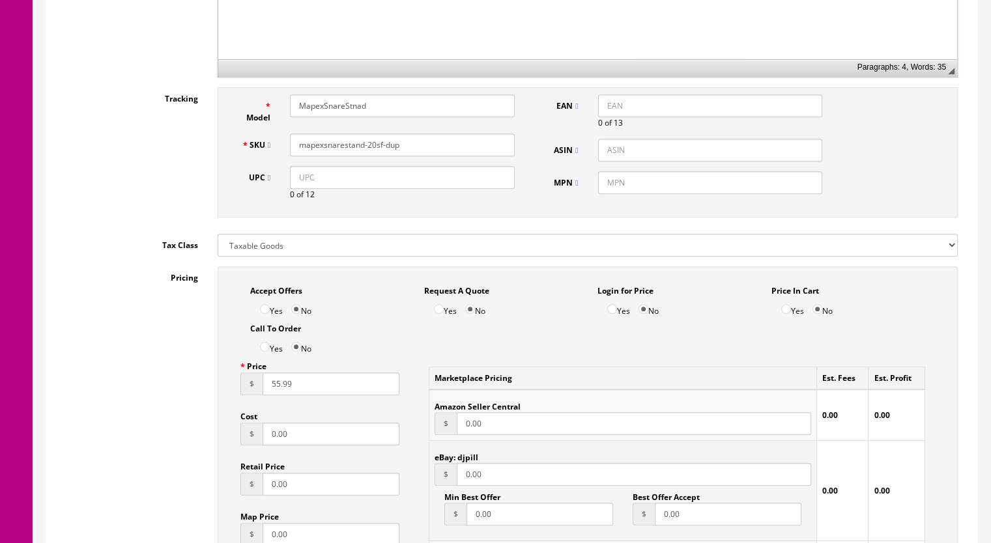
scroll to position [521, 0]
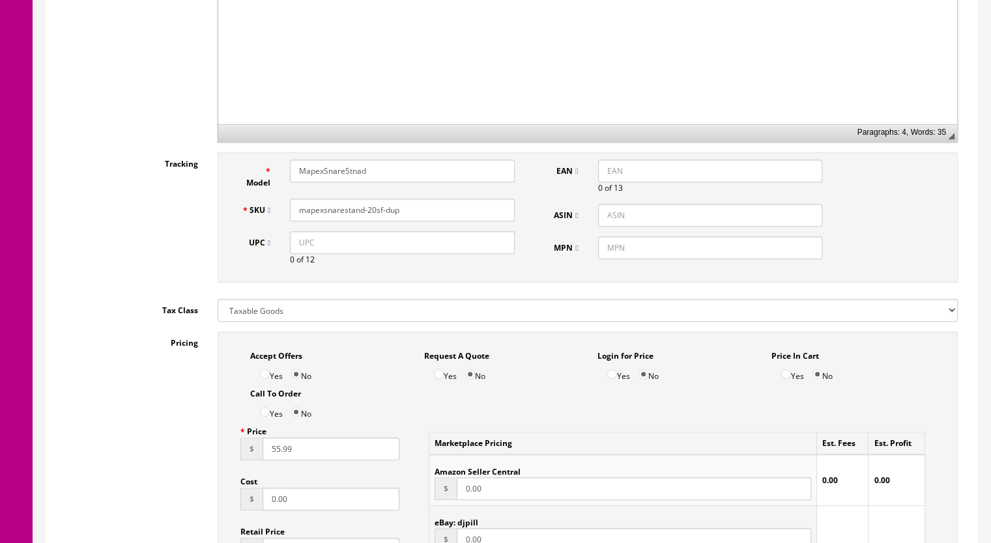
type input "55.99"
drag, startPoint x: 410, startPoint y: 211, endPoint x: 373, endPoint y: 212, distance: 37.8
click at [373, 212] on input "mapexsnarestand-20sf-dup" at bounding box center [402, 210] width 225 height 23
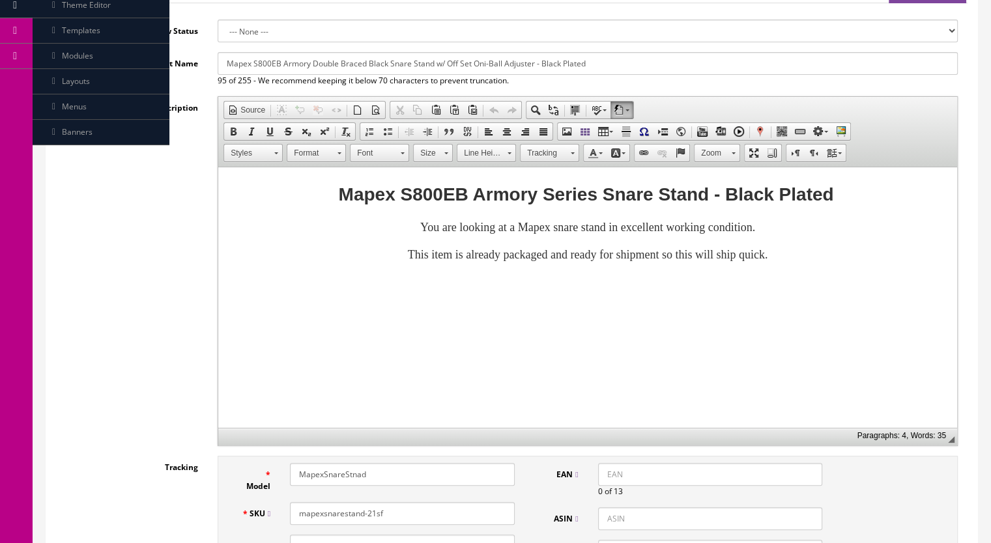
scroll to position [195, 0]
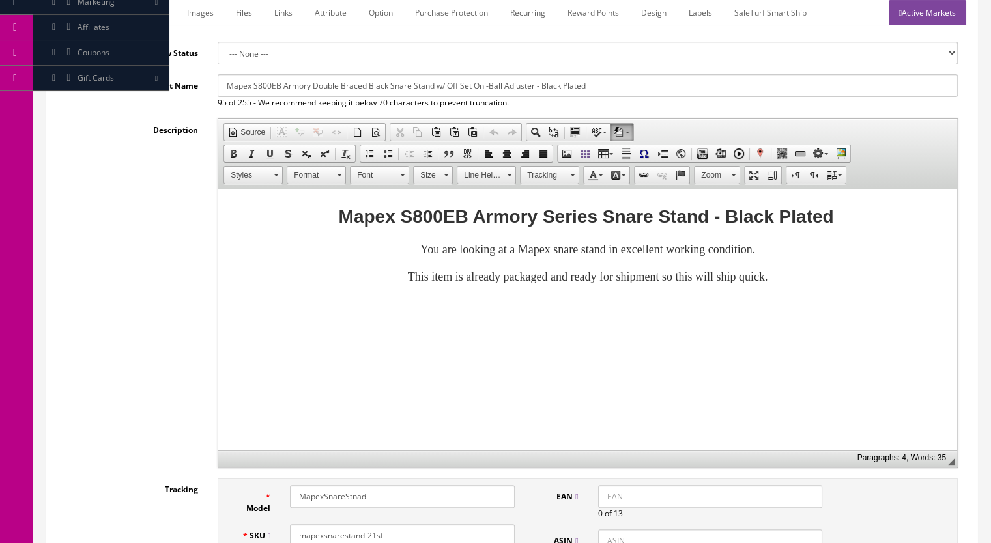
type input "mapexsnarestand-21sf"
click at [913, 17] on link "Active Markets" at bounding box center [928, 12] width 78 height 25
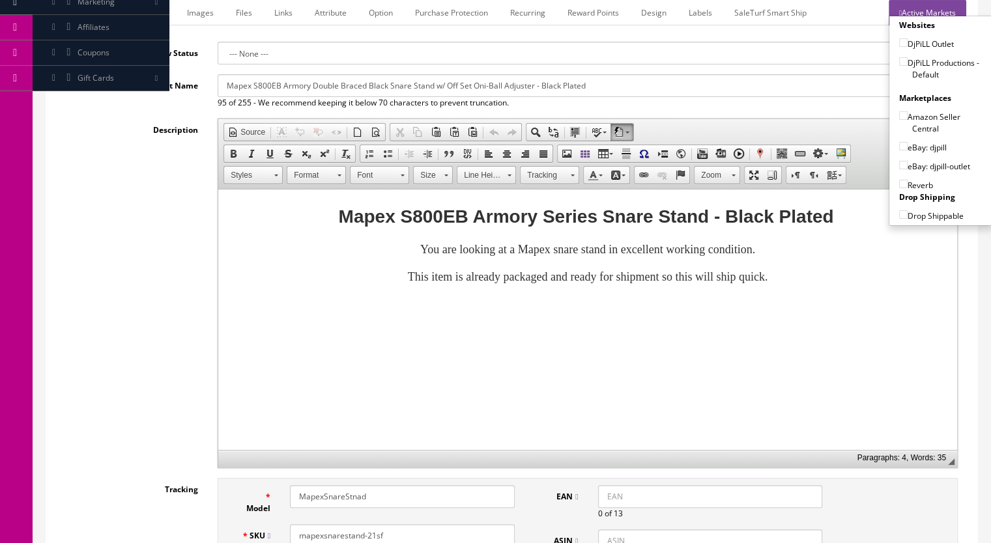
click at [899, 62] on input"] "DjPiLL Productions - Default" at bounding box center [903, 61] width 8 height 8
checkbox input"] "true"
click at [899, 161] on input"] "eBay: djpill-outlet" at bounding box center [903, 165] width 8 height 8
checkbox input"] "true"
click at [899, 182] on input"] "Reverb" at bounding box center [903, 184] width 8 height 8
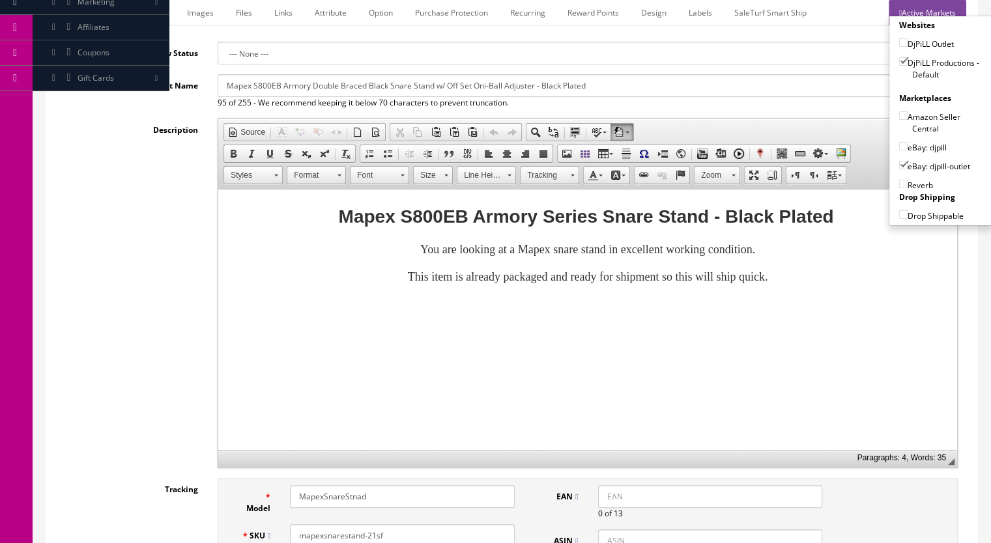
checkbox input"] "true"
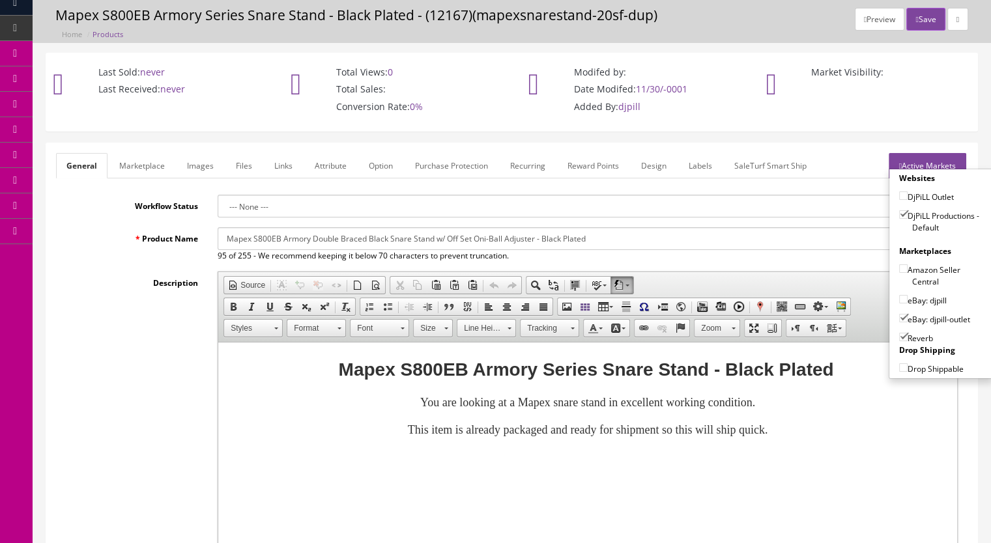
scroll to position [0, 0]
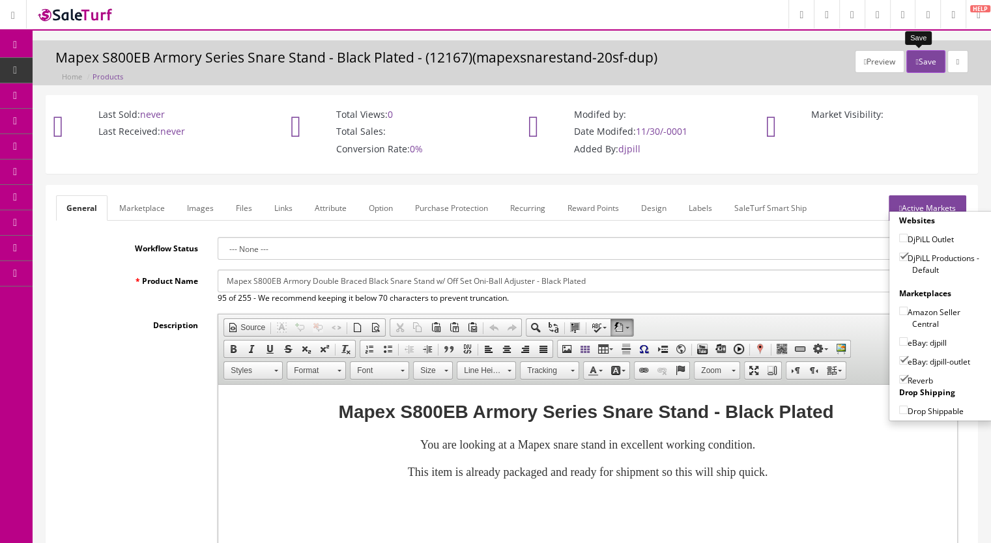
click at [915, 59] on icon "button" at bounding box center [916, 62] width 3 height 8
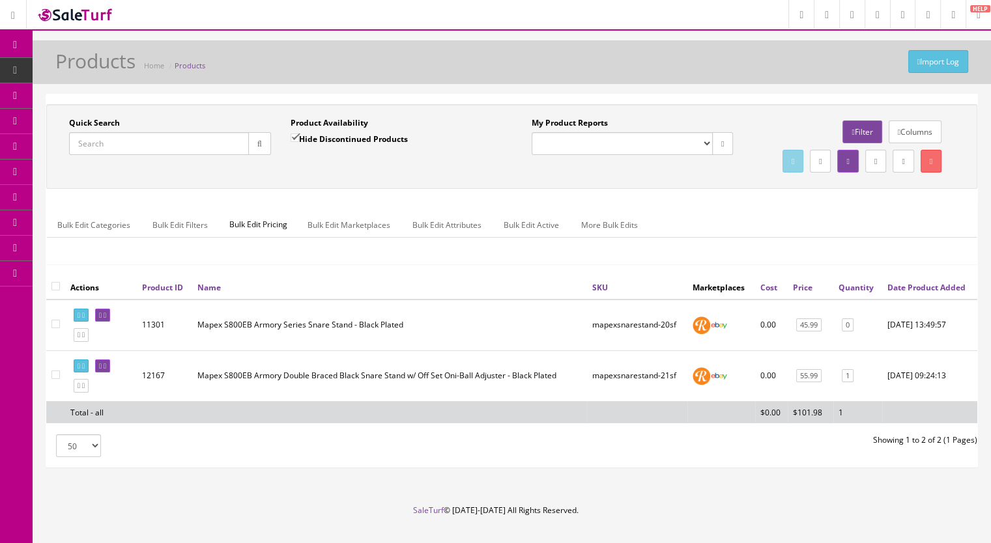
click at [104, 150] on input "Quick Search" at bounding box center [159, 143] width 180 height 23
type input "kd10-6"
